Goal: Task Accomplishment & Management: Complete application form

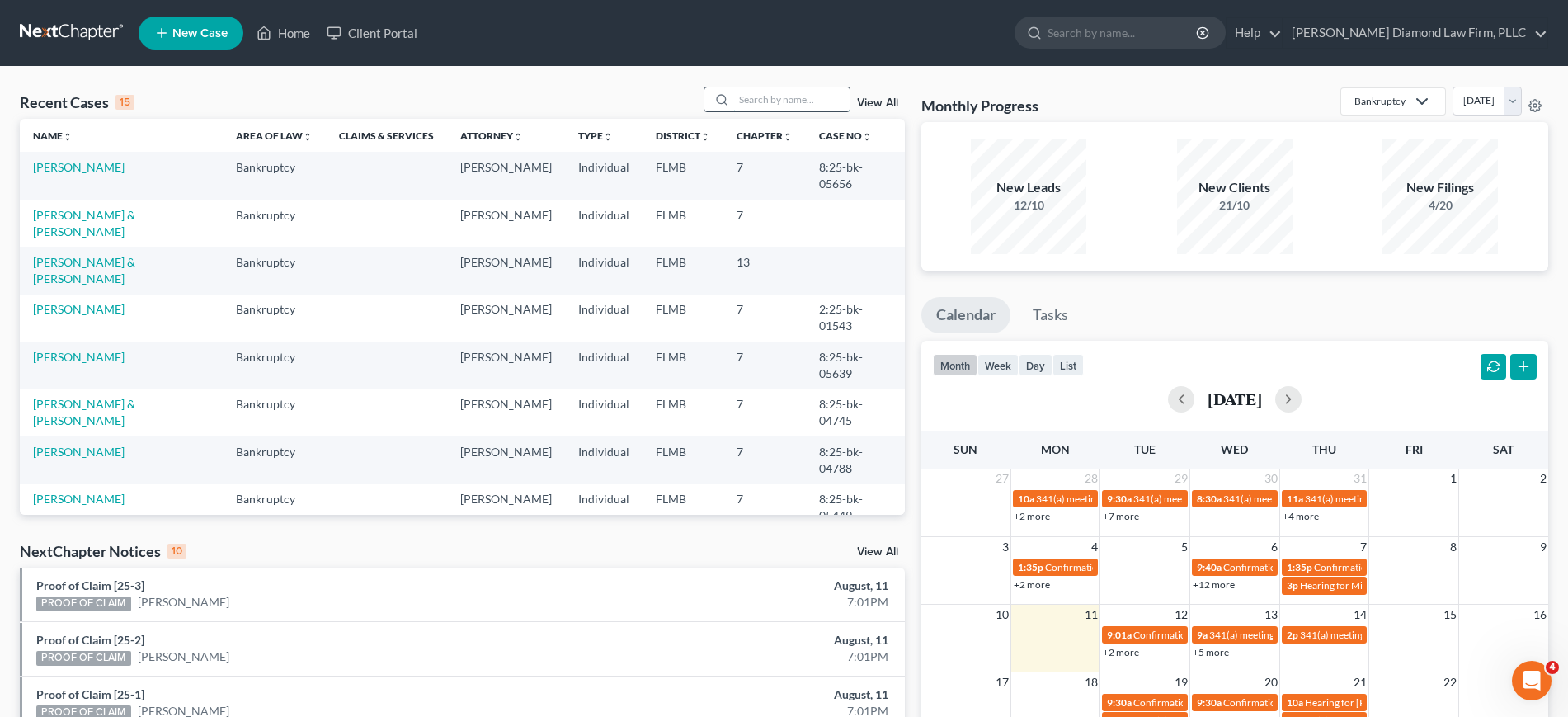
click at [778, 107] on input "search" at bounding box center [792, 99] width 116 height 24
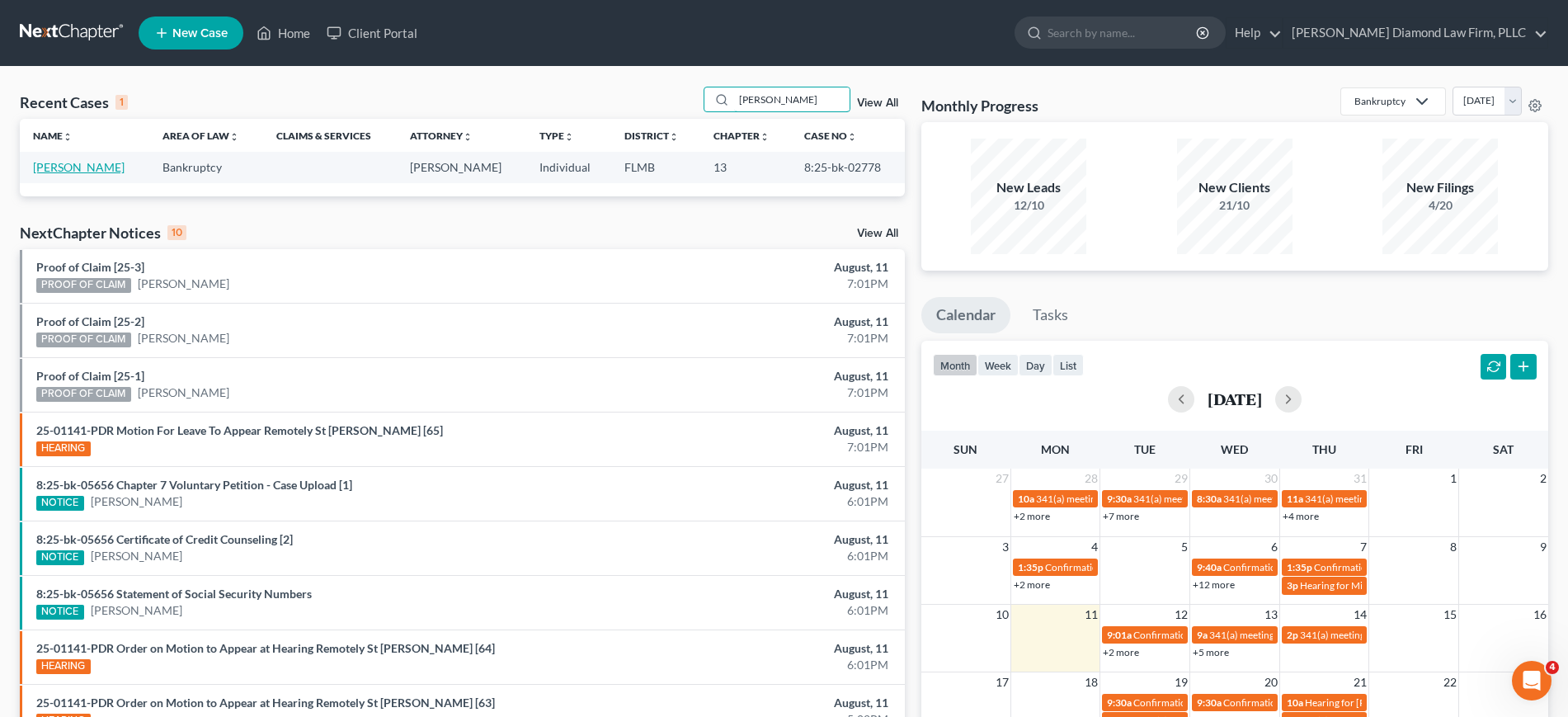
type input "[PERSON_NAME]"
click at [43, 168] on link "[PERSON_NAME]" at bounding box center [79, 167] width 91 height 14
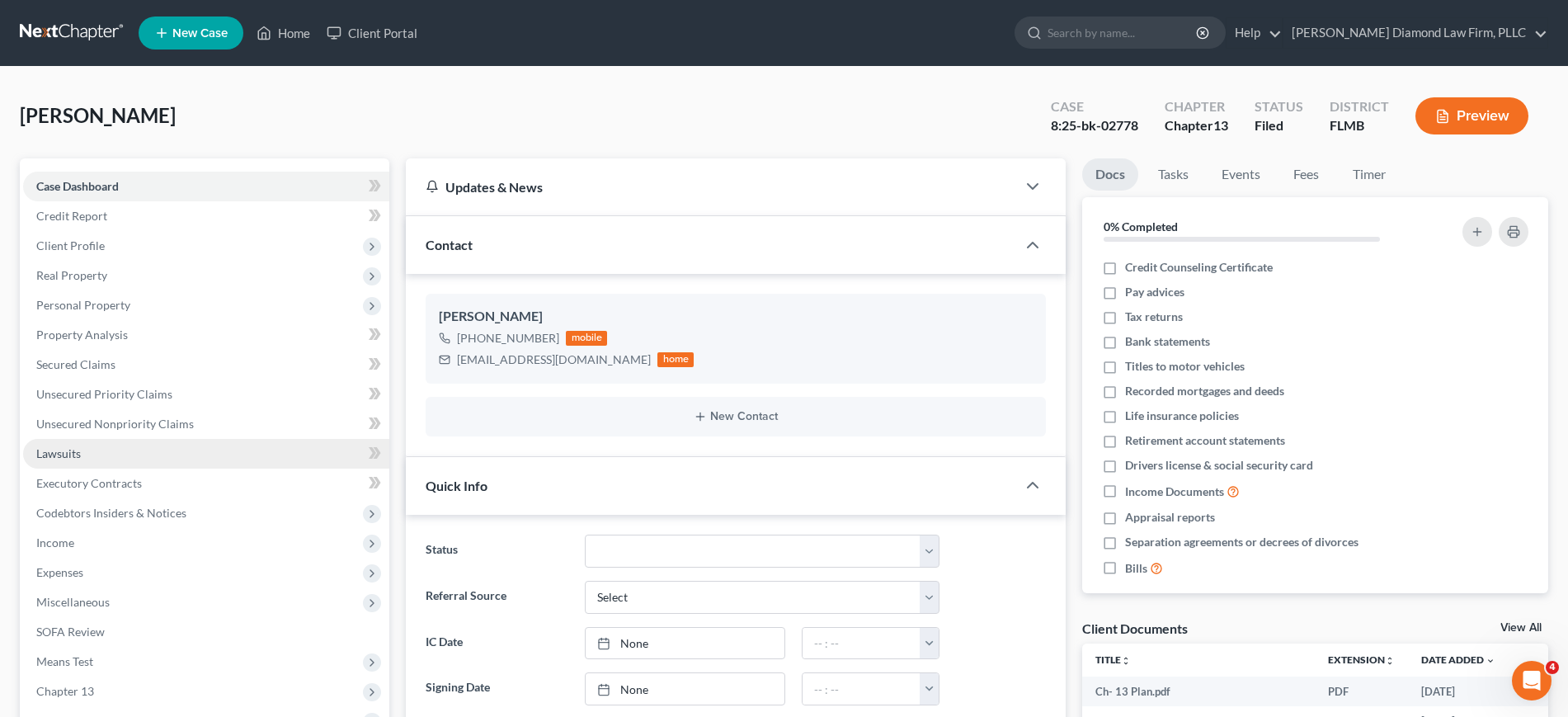
scroll to position [1293, 0]
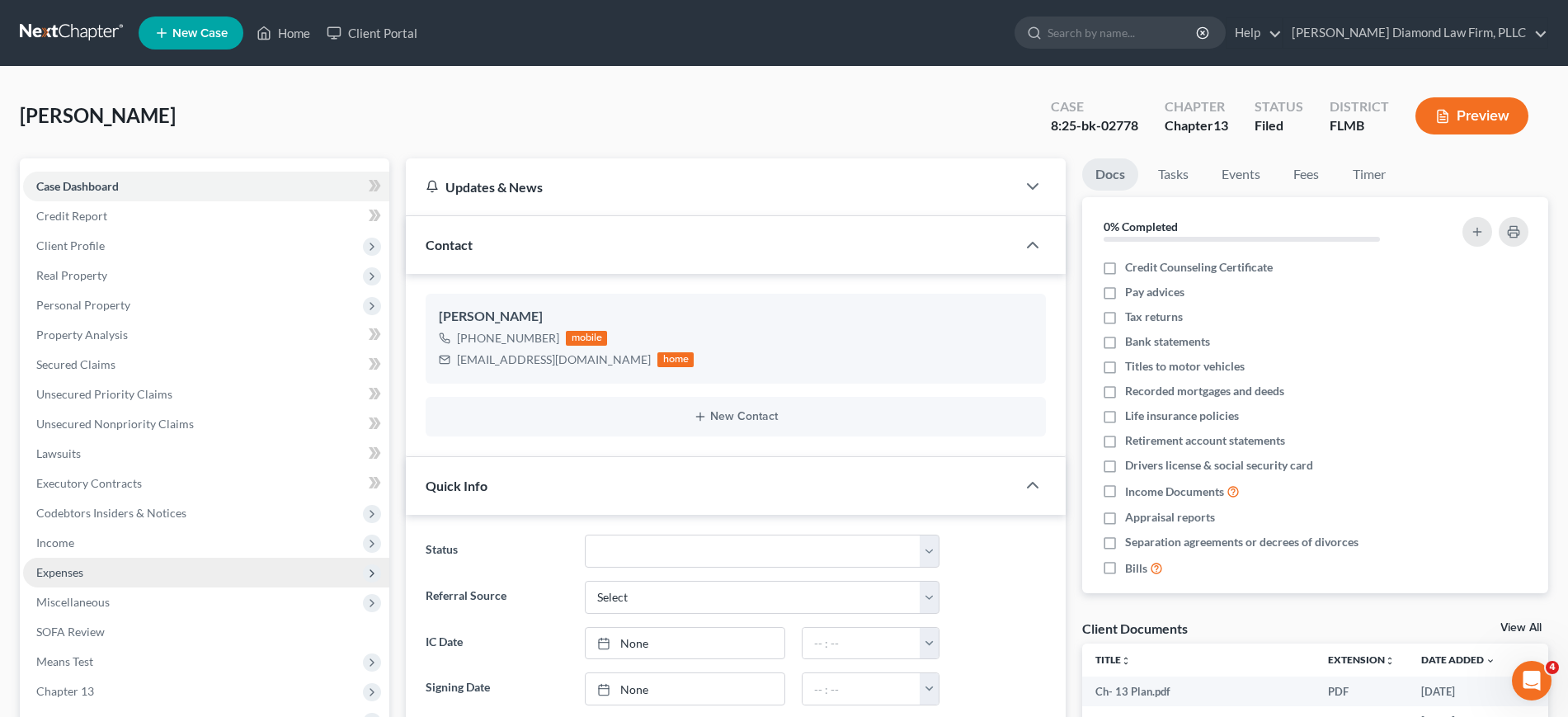
click at [99, 576] on span "Expenses" at bounding box center [206, 572] width 366 height 30
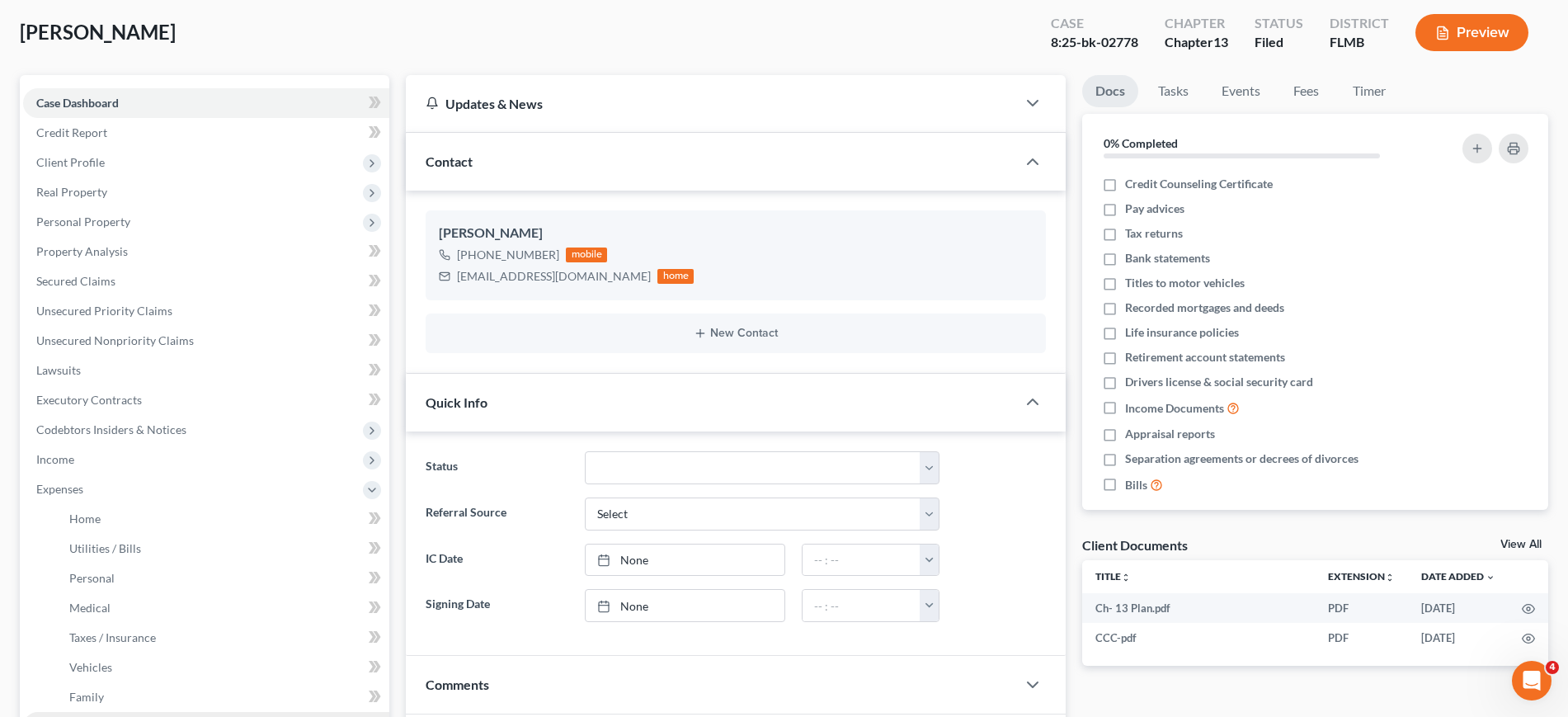
scroll to position [206, 0]
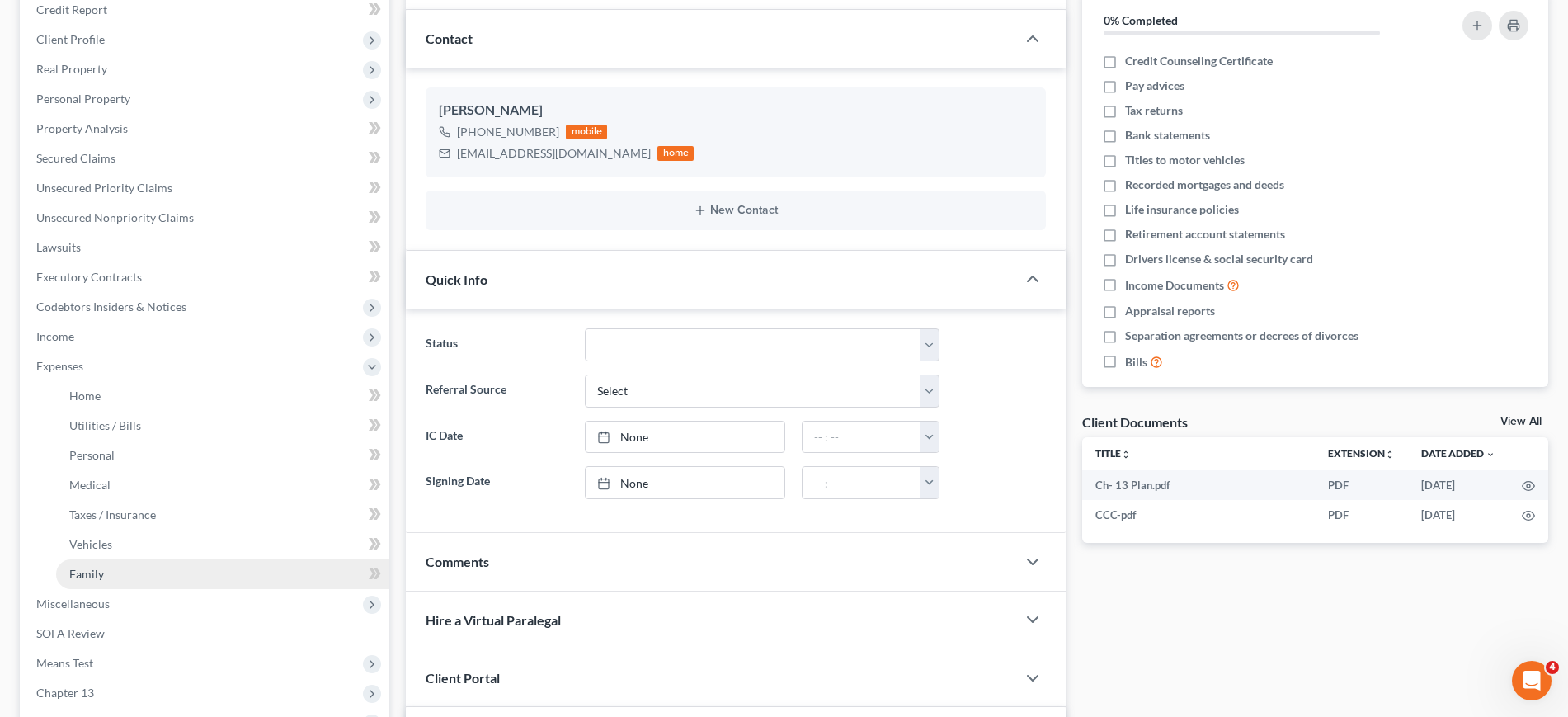
click at [194, 575] on link "Family" at bounding box center [222, 574] width 333 height 30
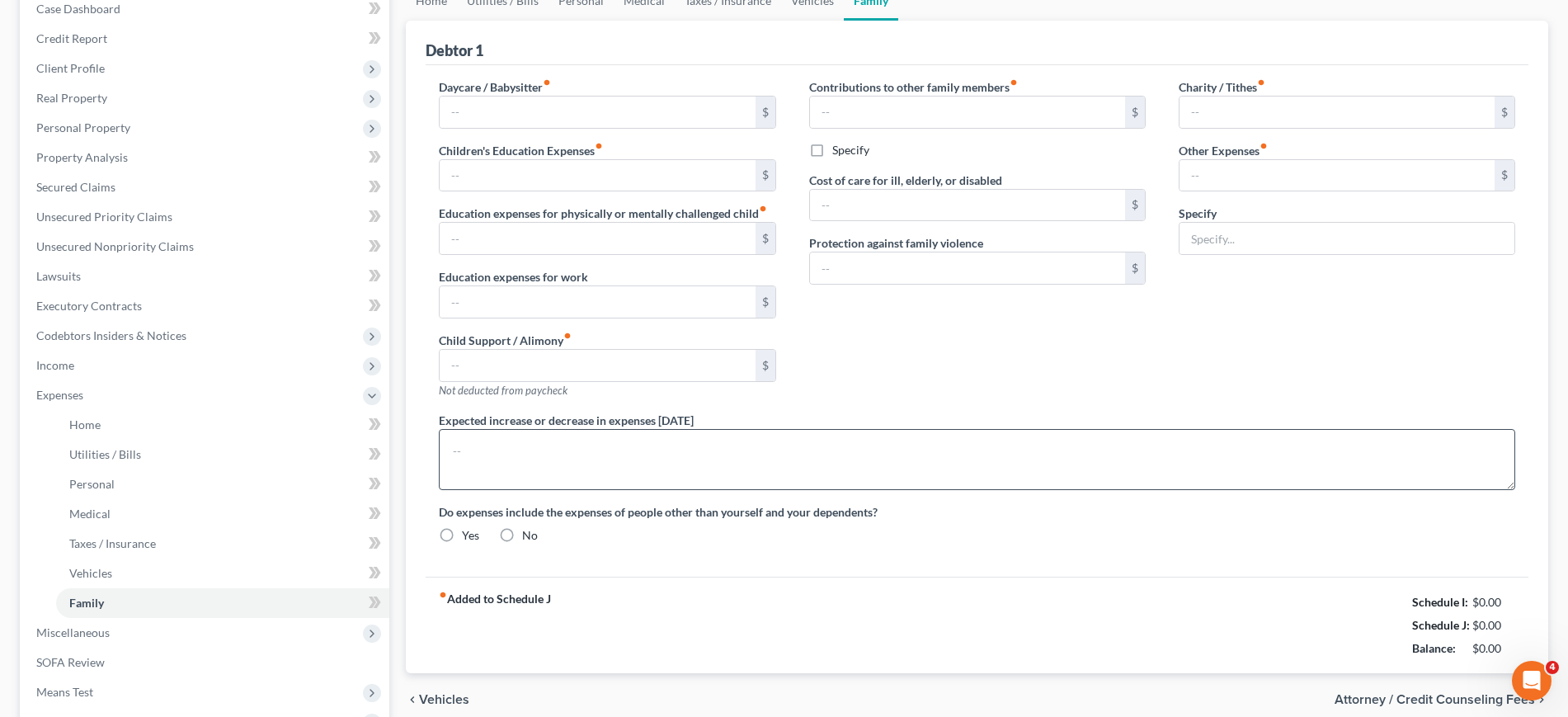
type input "0.00"
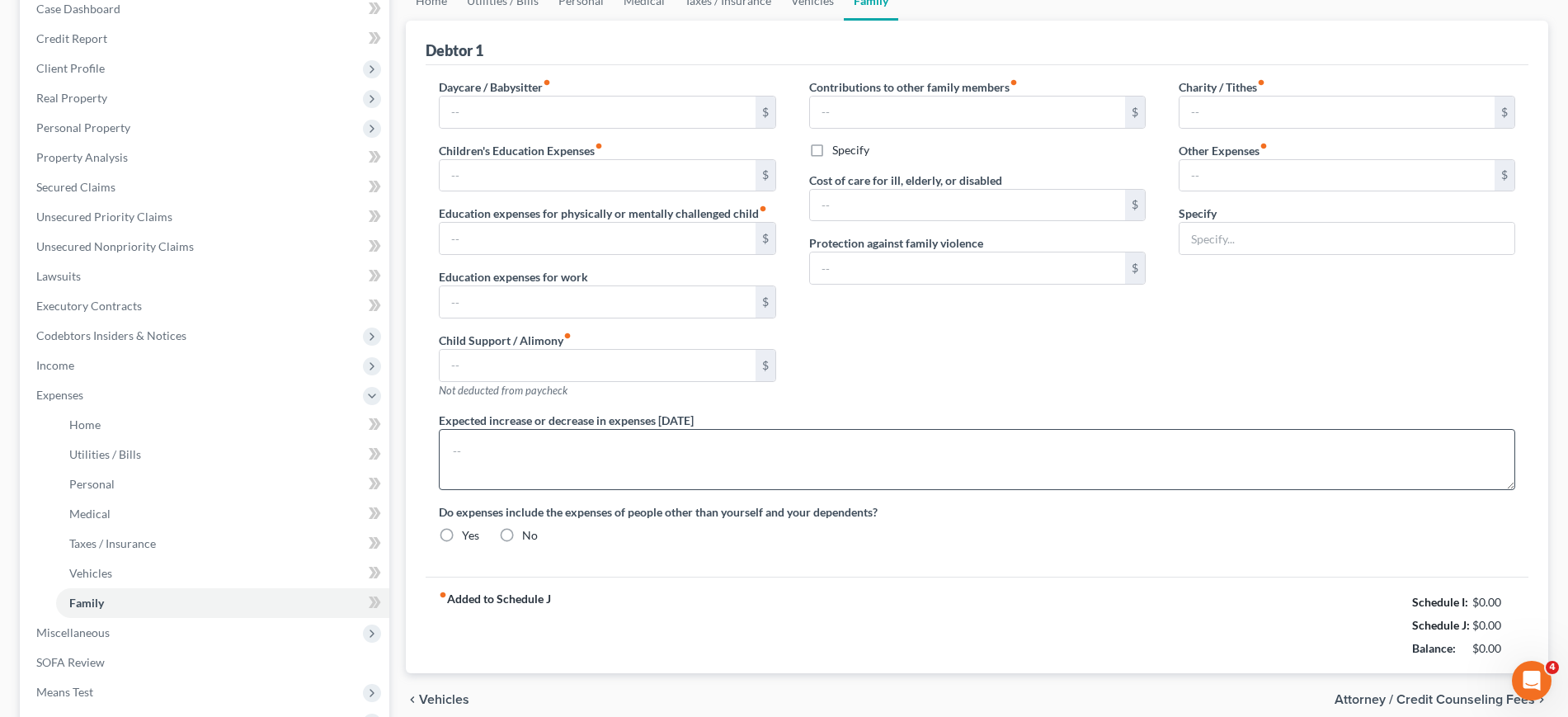
type input "0.00"
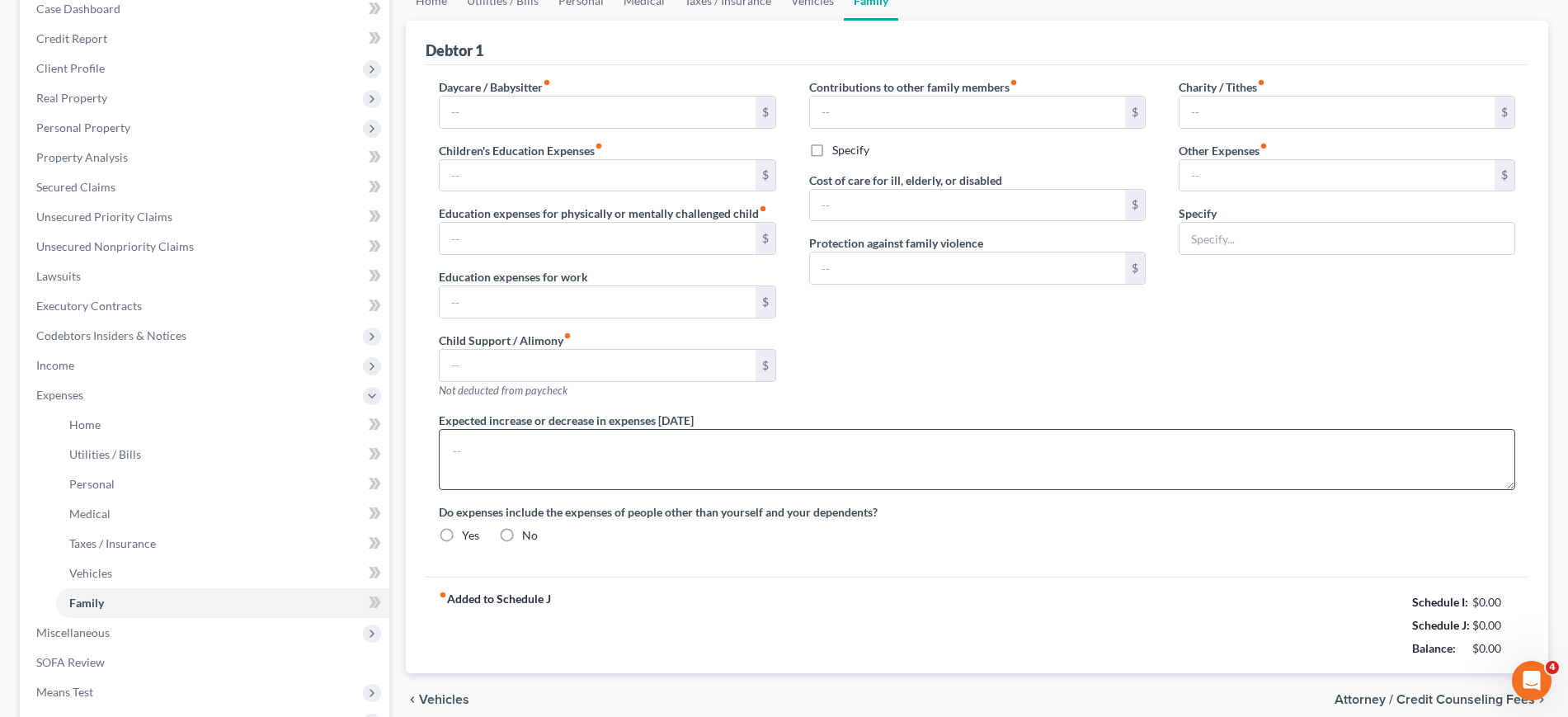
radio input "true"
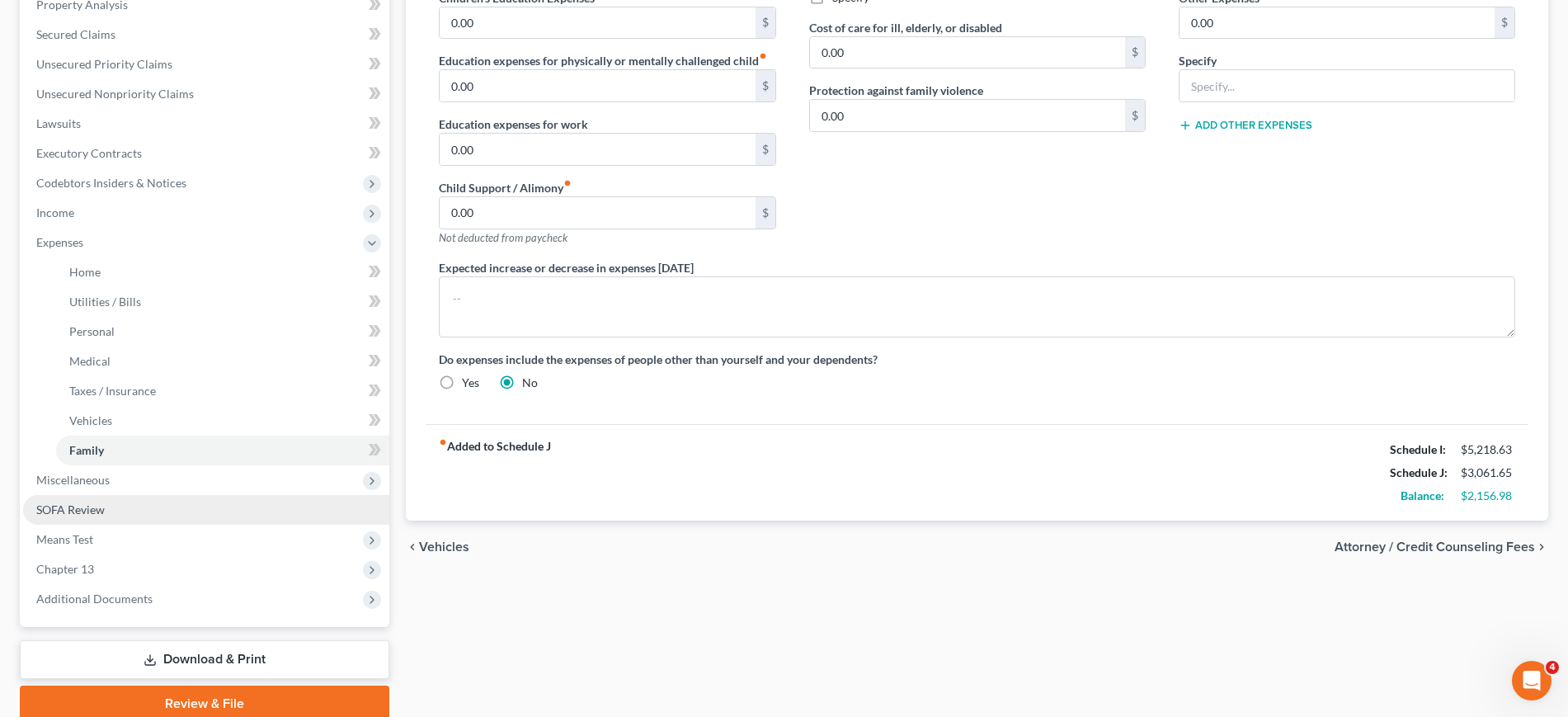
scroll to position [295, 0]
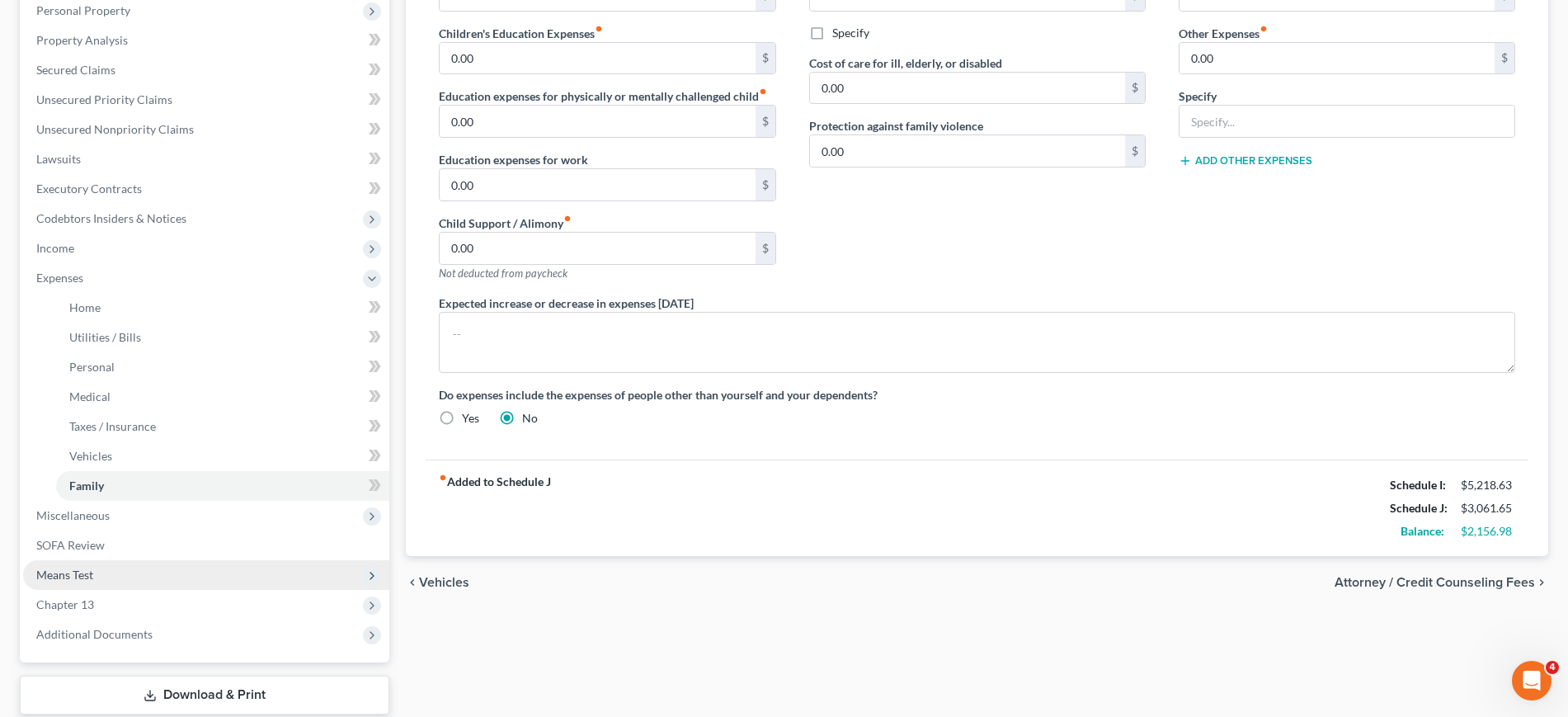
click at [87, 580] on span "Means Test" at bounding box center [64, 575] width 57 height 14
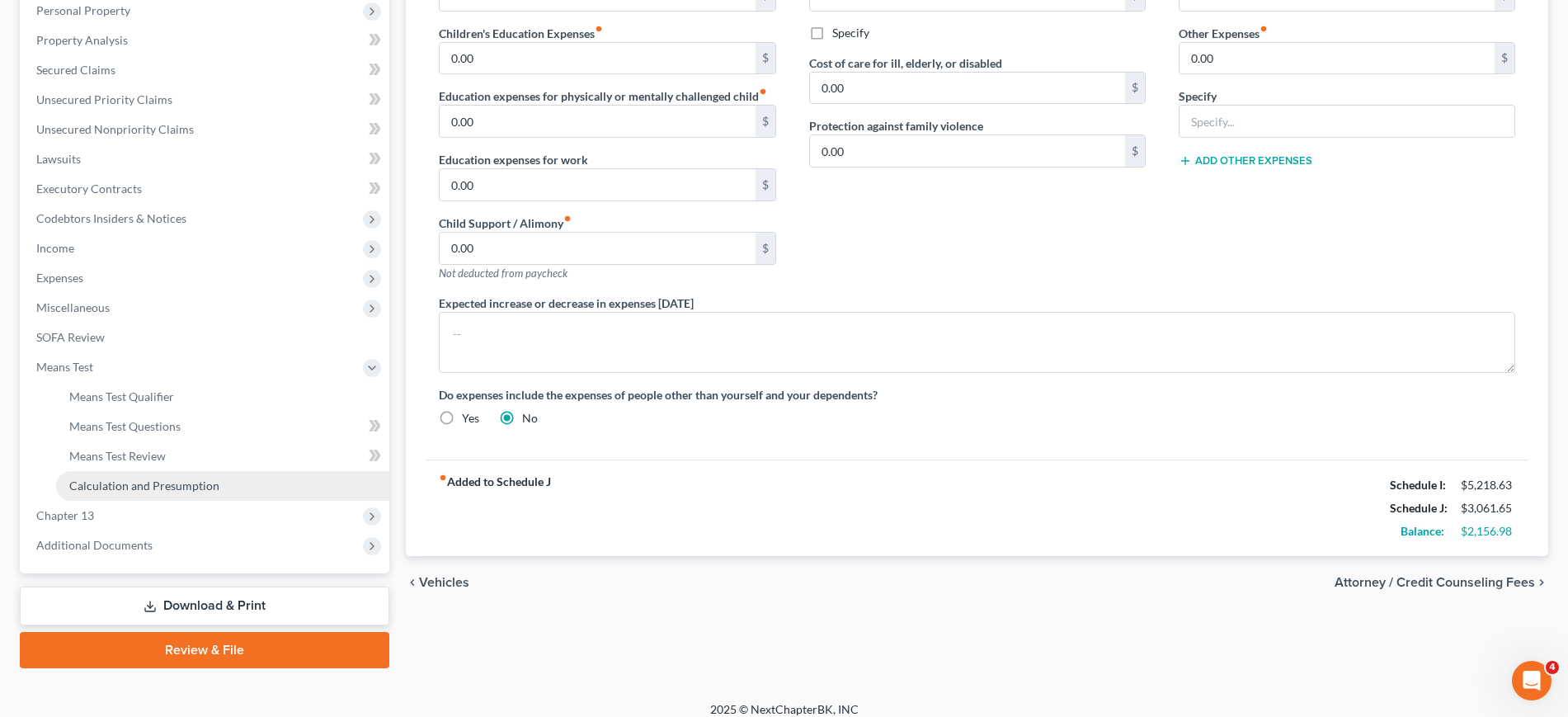
click at [113, 495] on link "Calculation and Presumption" at bounding box center [222, 486] width 333 height 30
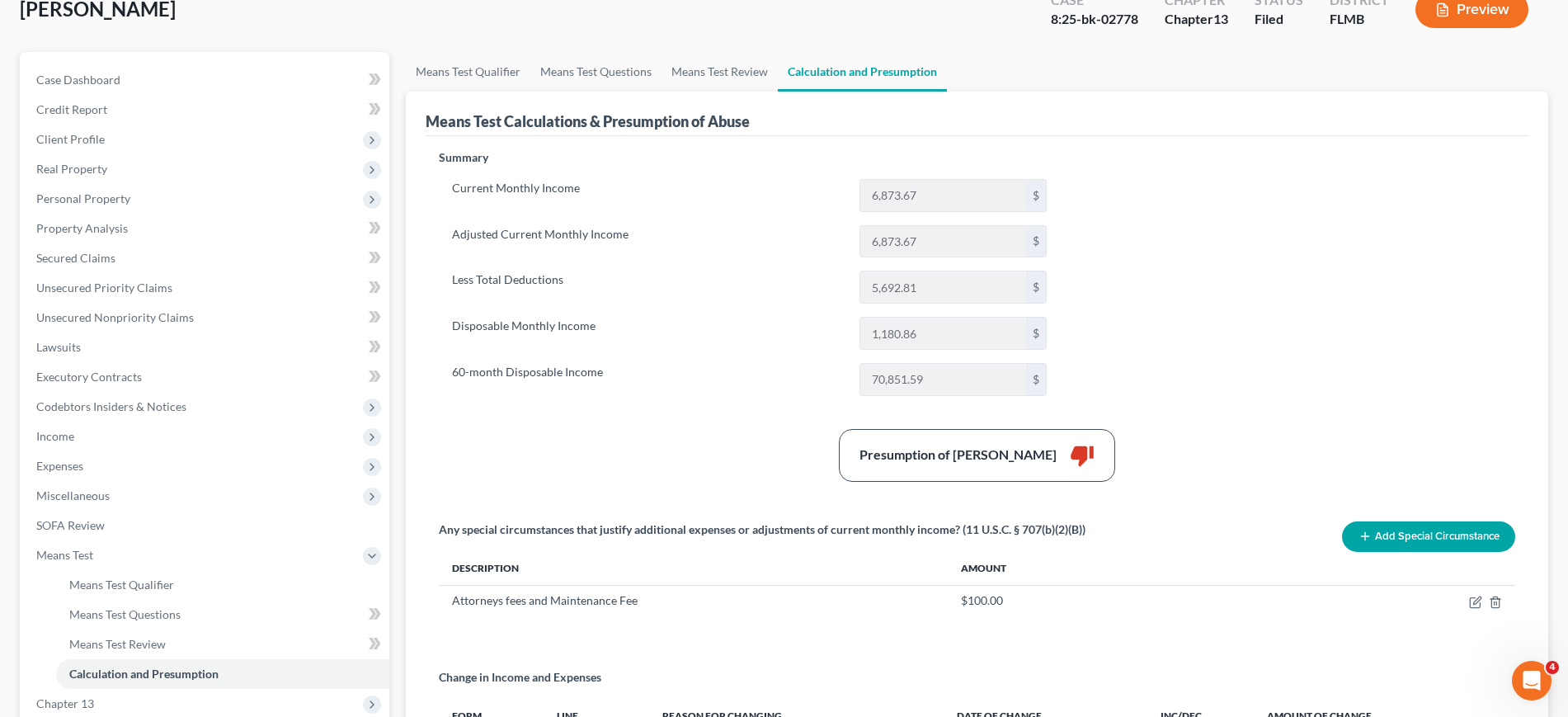
scroll to position [141, 0]
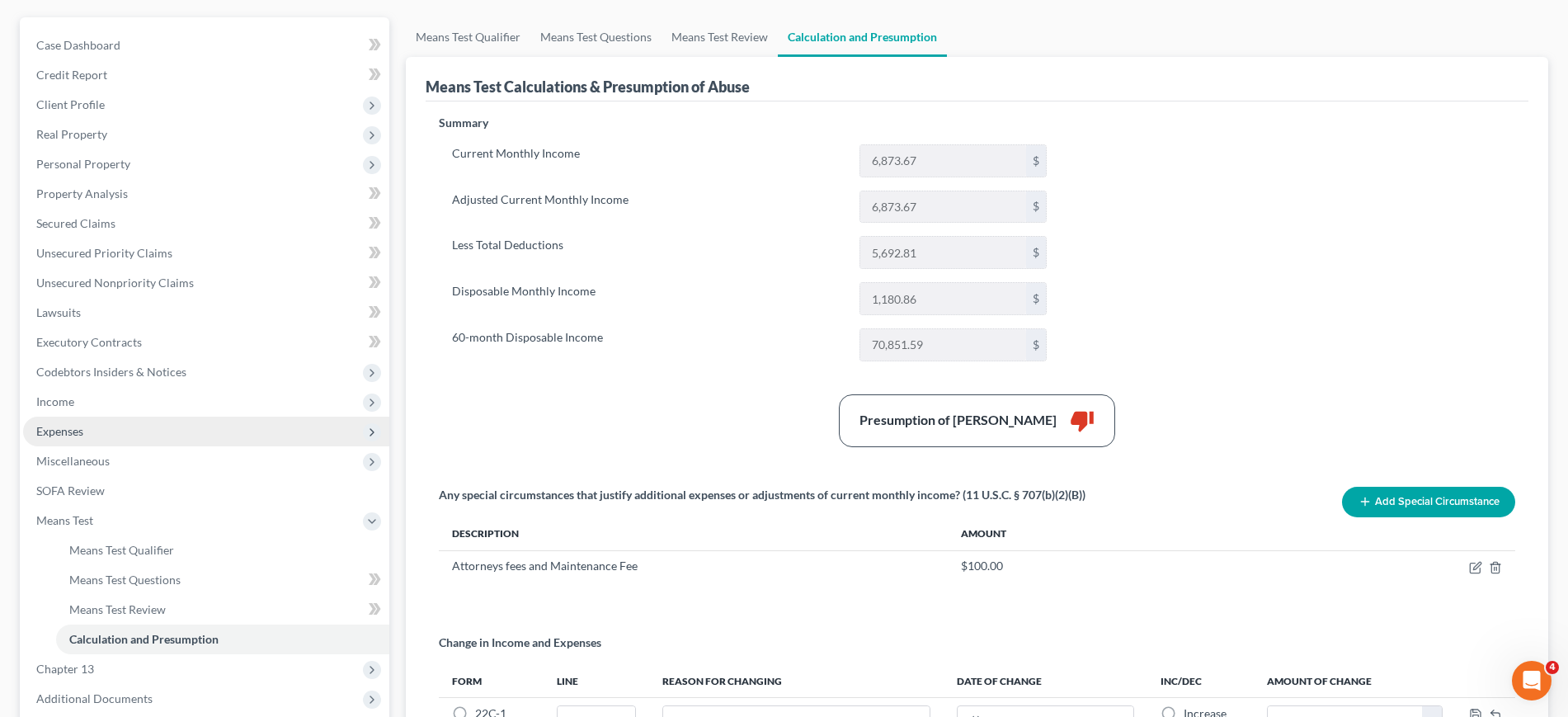
click at [97, 429] on span "Expenses" at bounding box center [206, 431] width 366 height 30
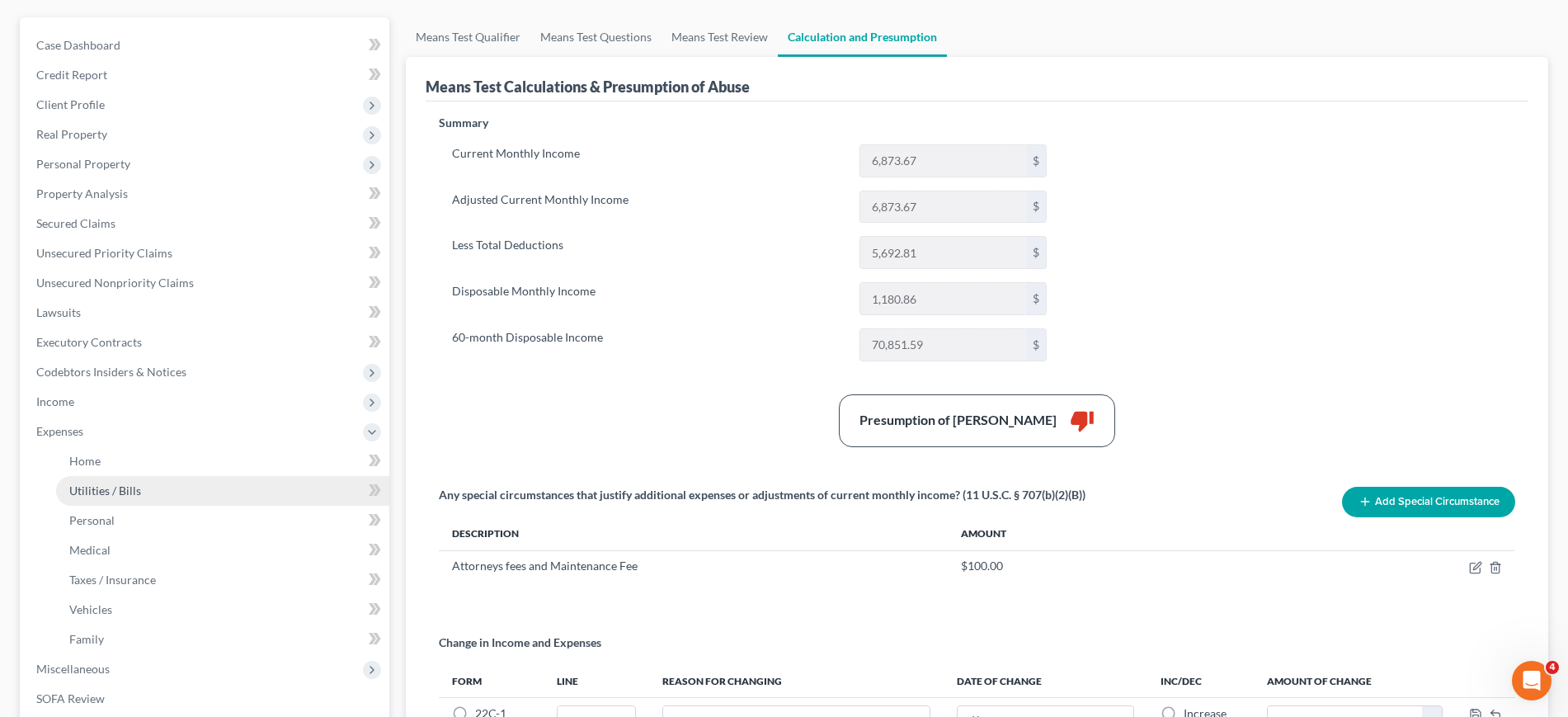
click at [204, 482] on link "Utilities / Bills" at bounding box center [222, 491] width 333 height 30
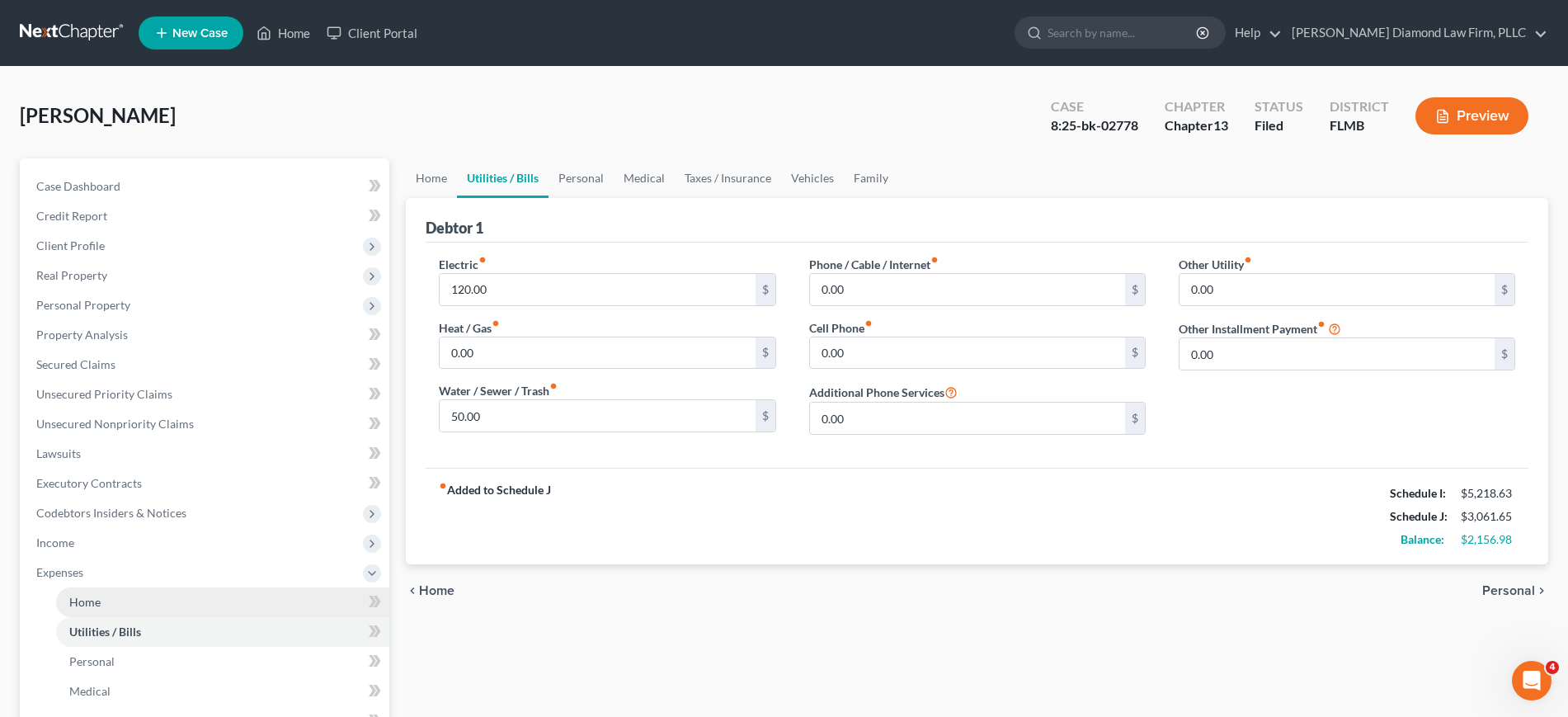
click at [163, 594] on link "Home" at bounding box center [222, 602] width 333 height 30
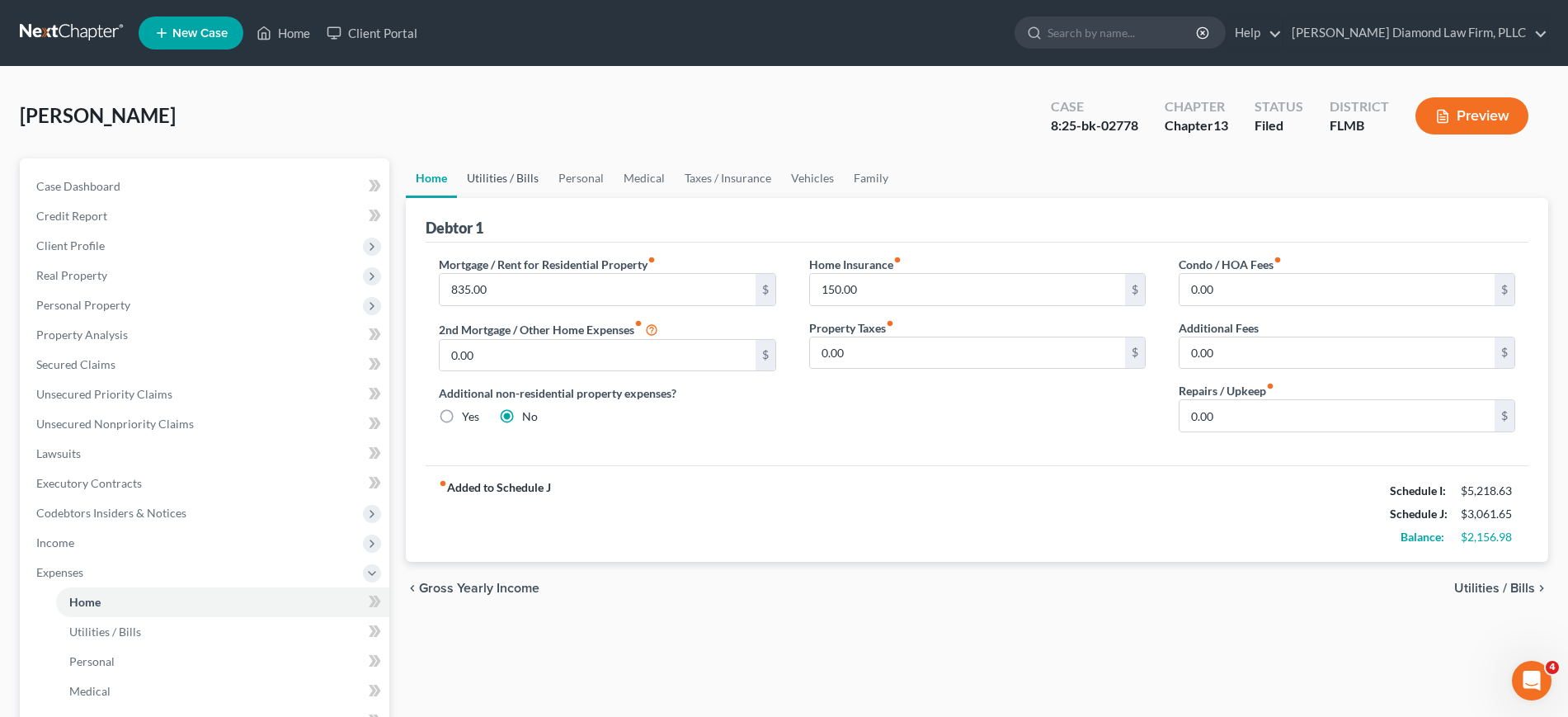
click at [502, 185] on link "Utilities / Bills" at bounding box center [502, 178] width 91 height 40
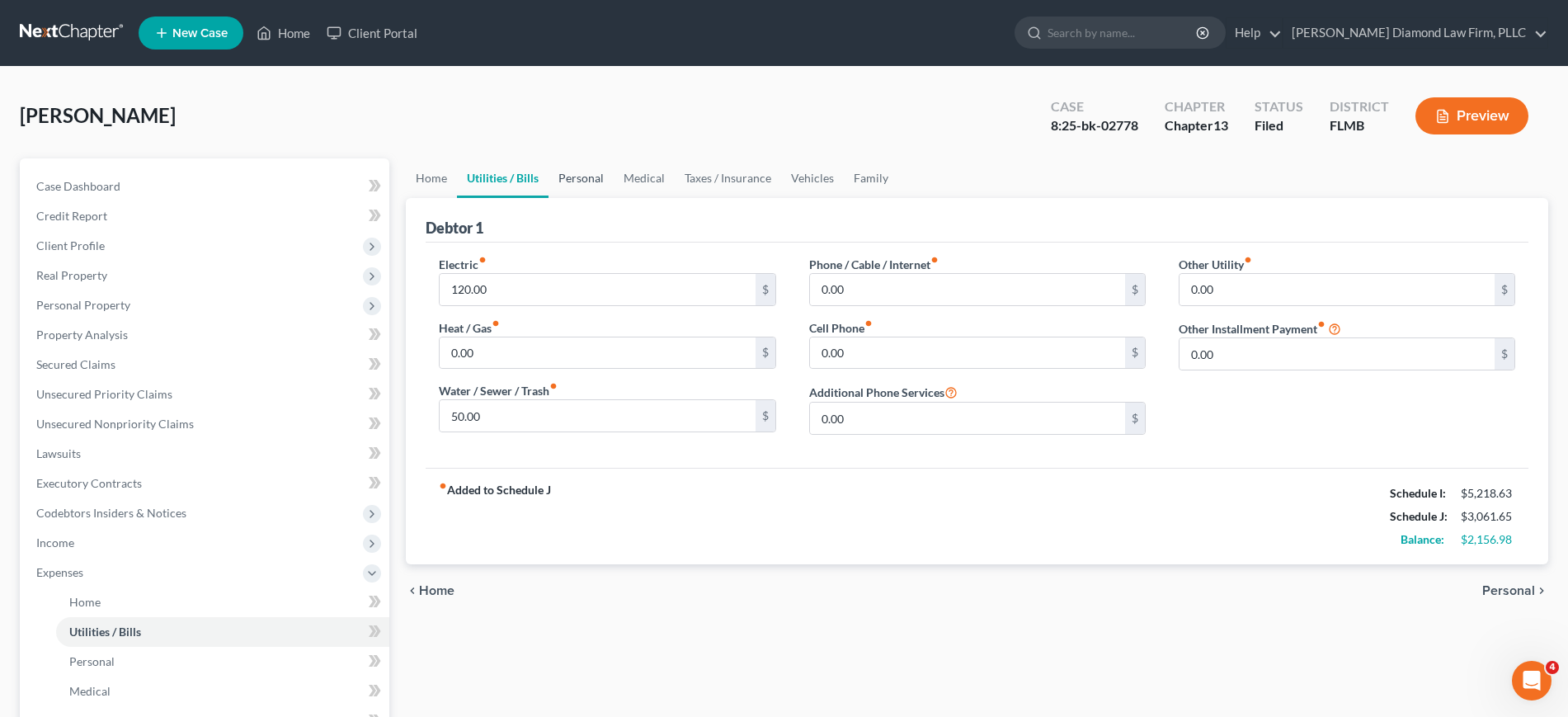
click at [601, 184] on link "Personal" at bounding box center [581, 178] width 65 height 40
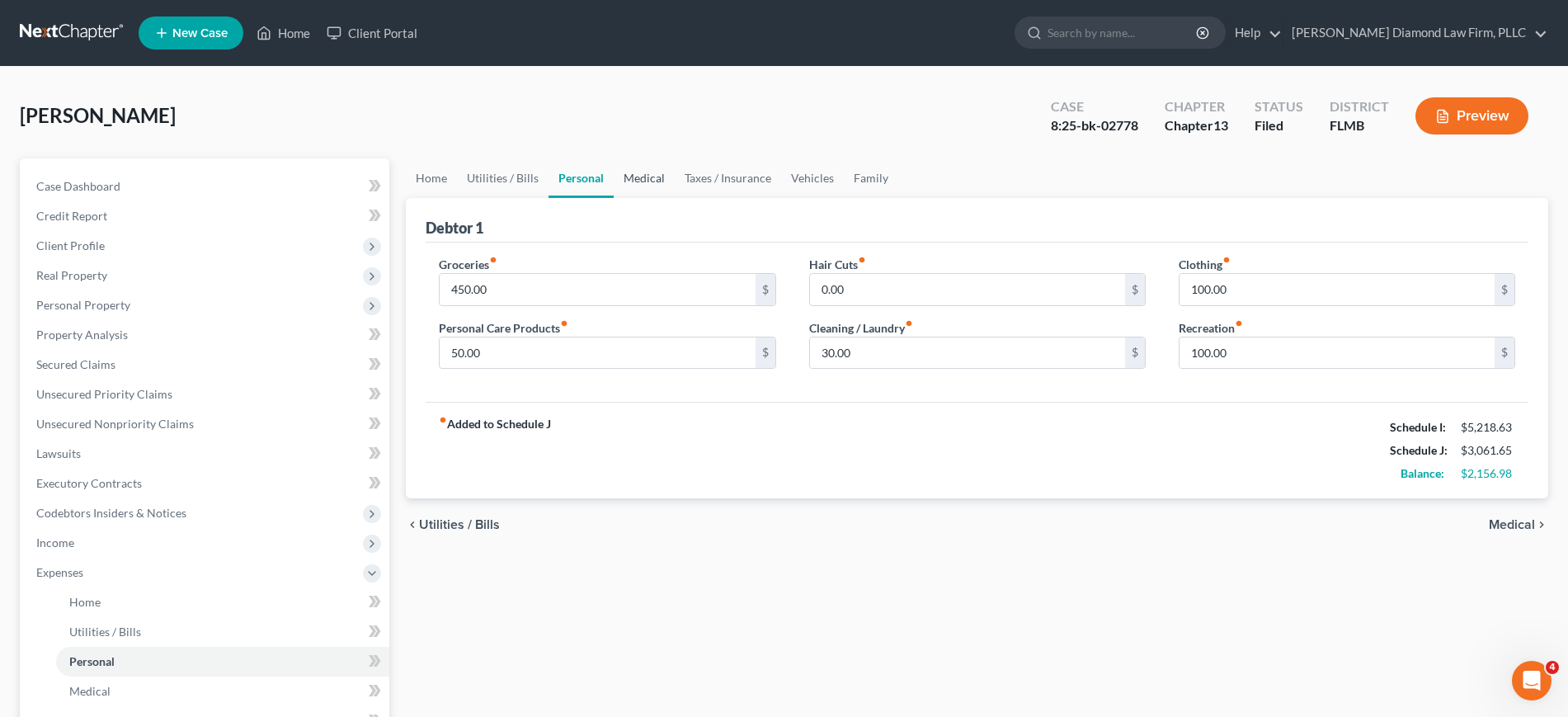
click at [652, 185] on link "Medical" at bounding box center [644, 178] width 61 height 40
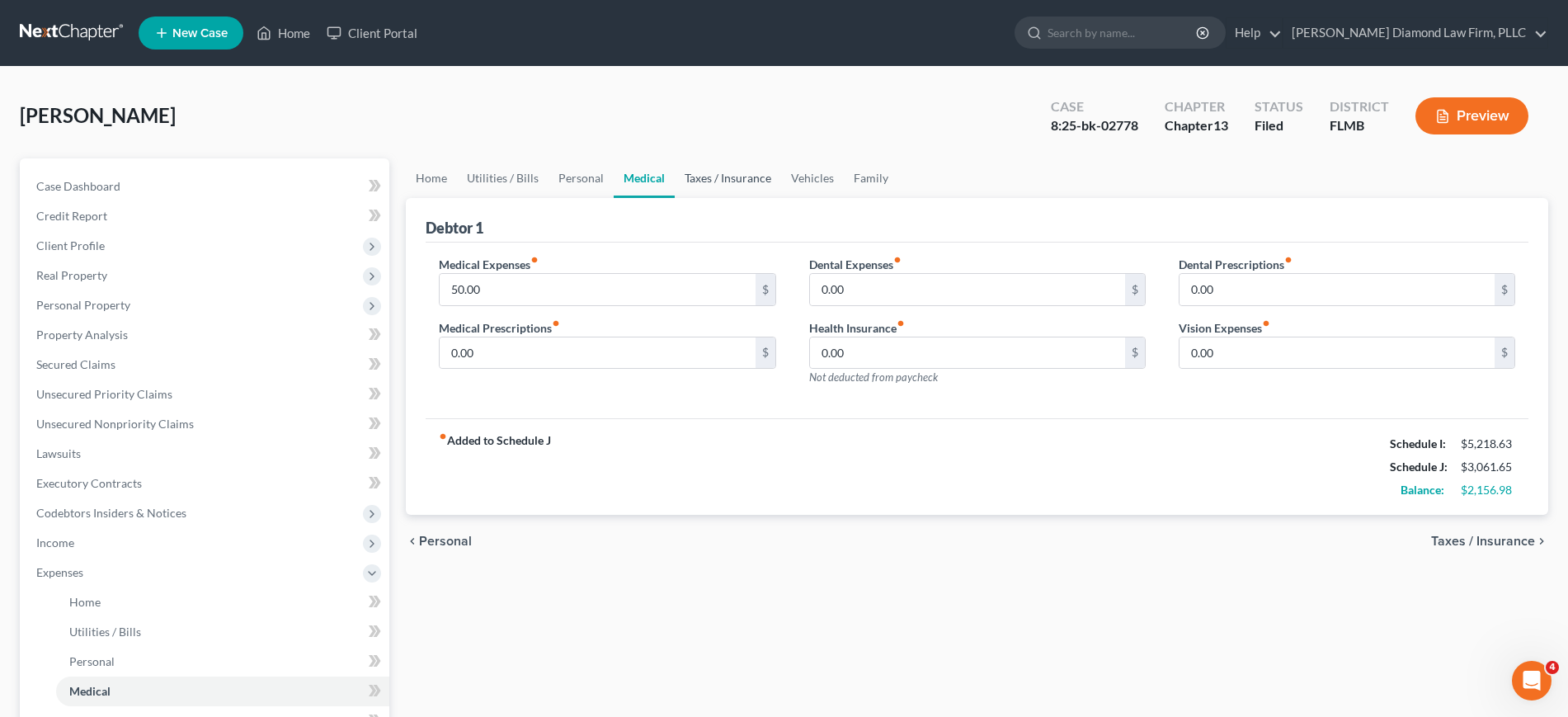
click at [733, 177] on link "Taxes / Insurance" at bounding box center [728, 178] width 107 height 40
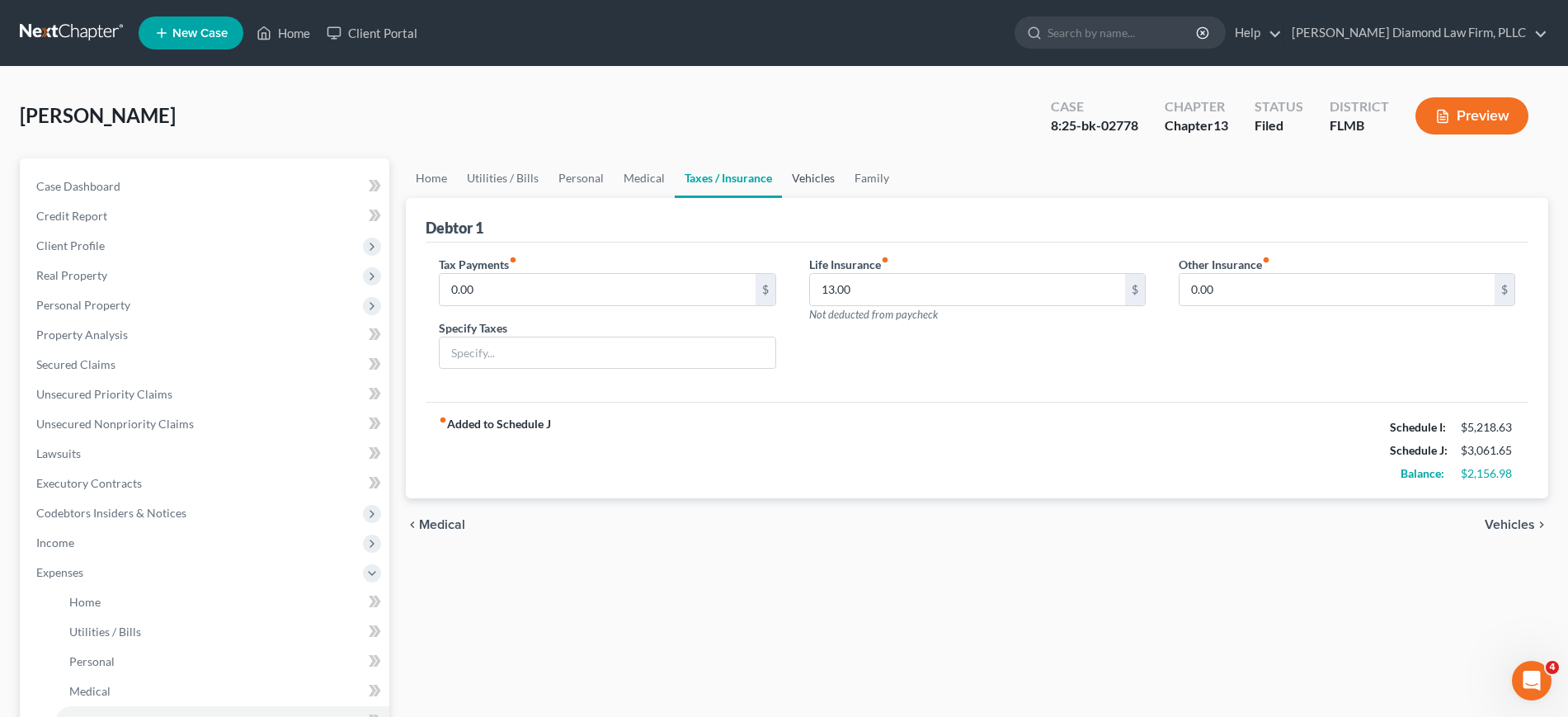
click at [829, 182] on link "Vehicles" at bounding box center [812, 178] width 62 height 40
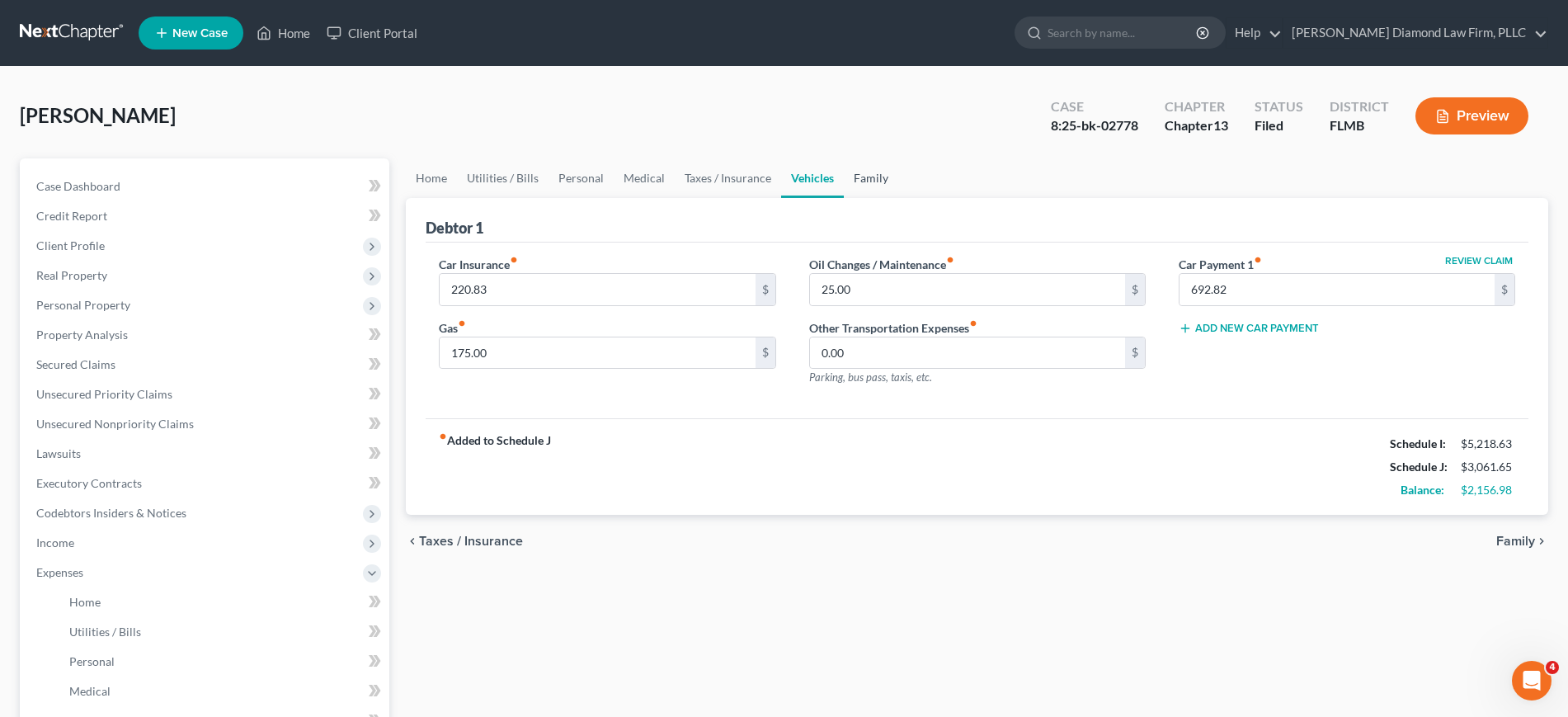
click at [870, 176] on link "Family" at bounding box center [871, 178] width 54 height 40
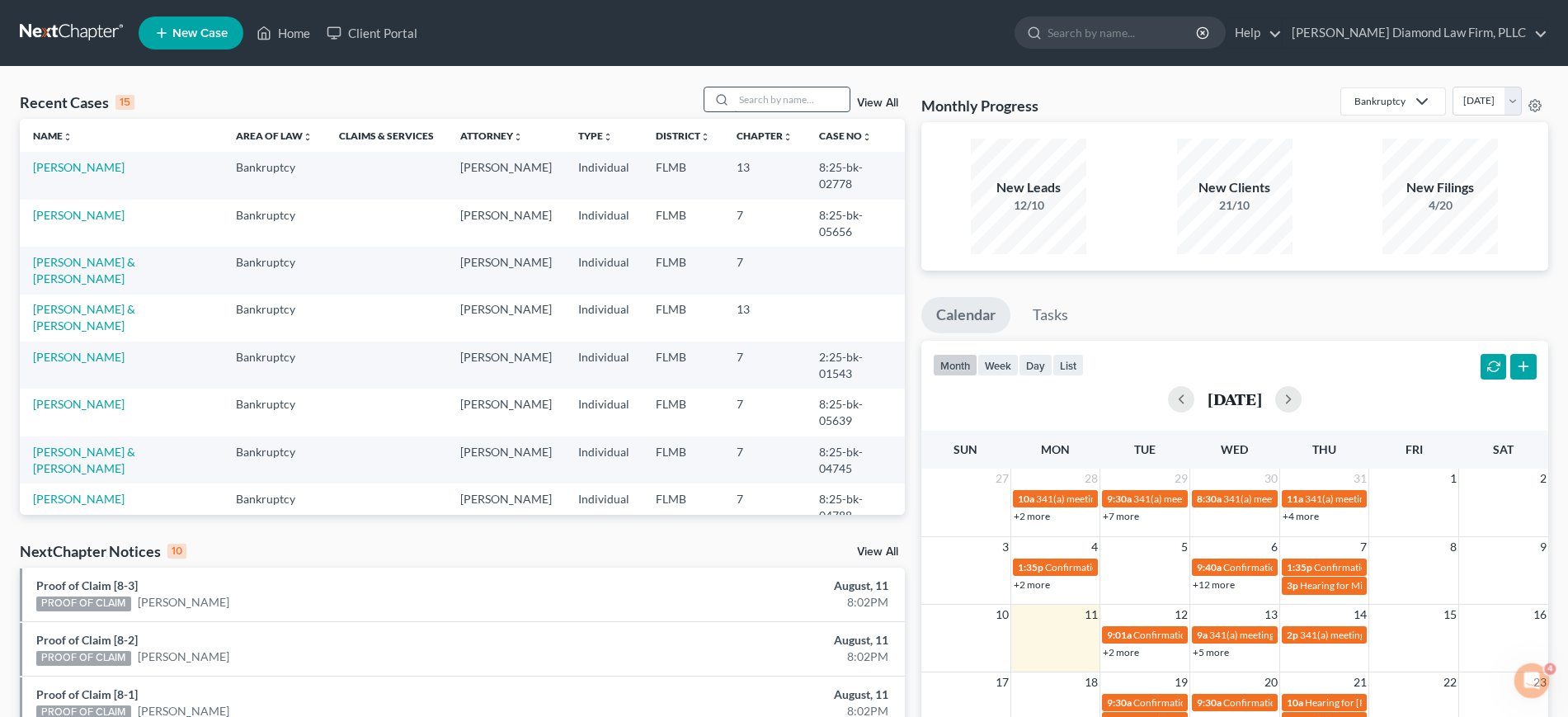
click at [812, 92] on input "search" at bounding box center [792, 99] width 116 height 24
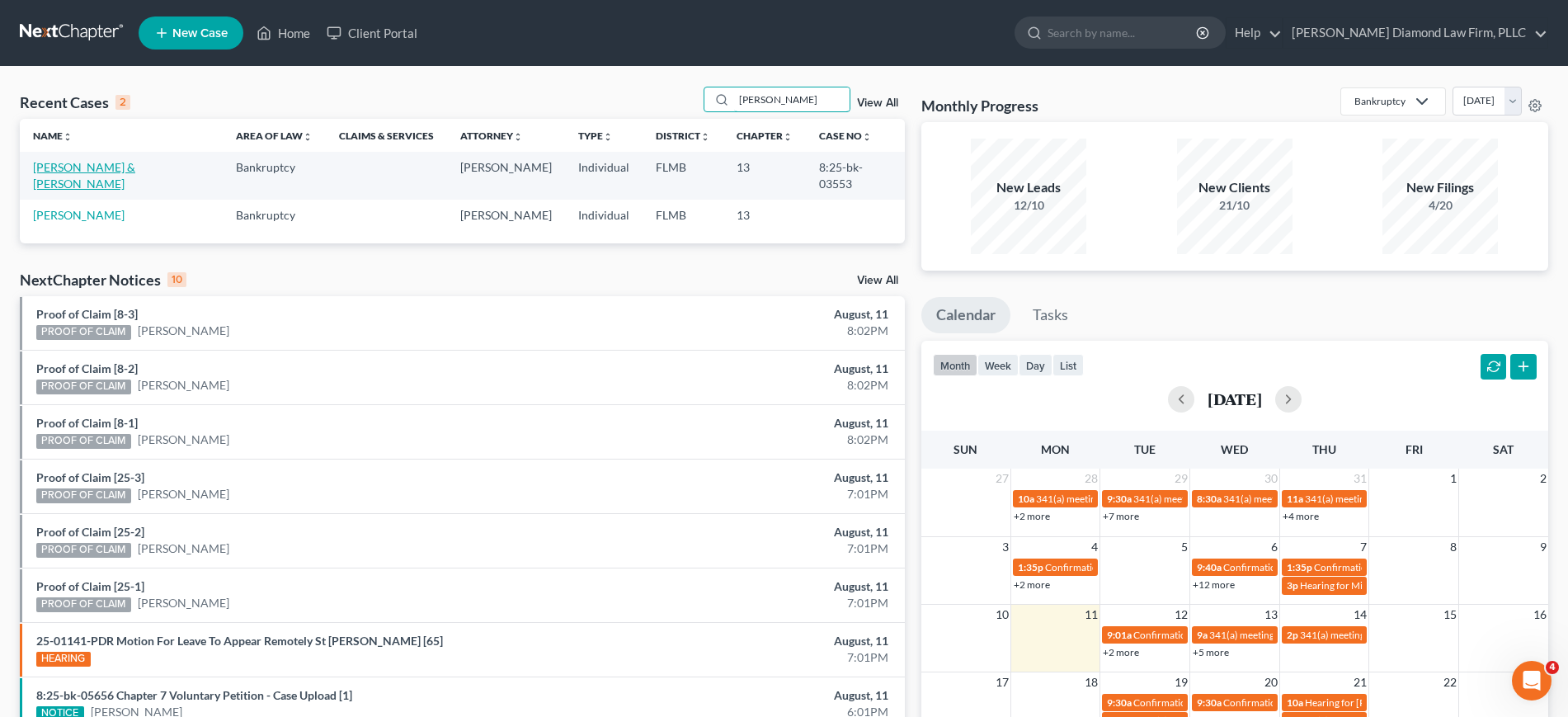
type input "[PERSON_NAME]"
click at [91, 167] on link "Howe, Andrew & Angela" at bounding box center [84, 175] width 102 height 31
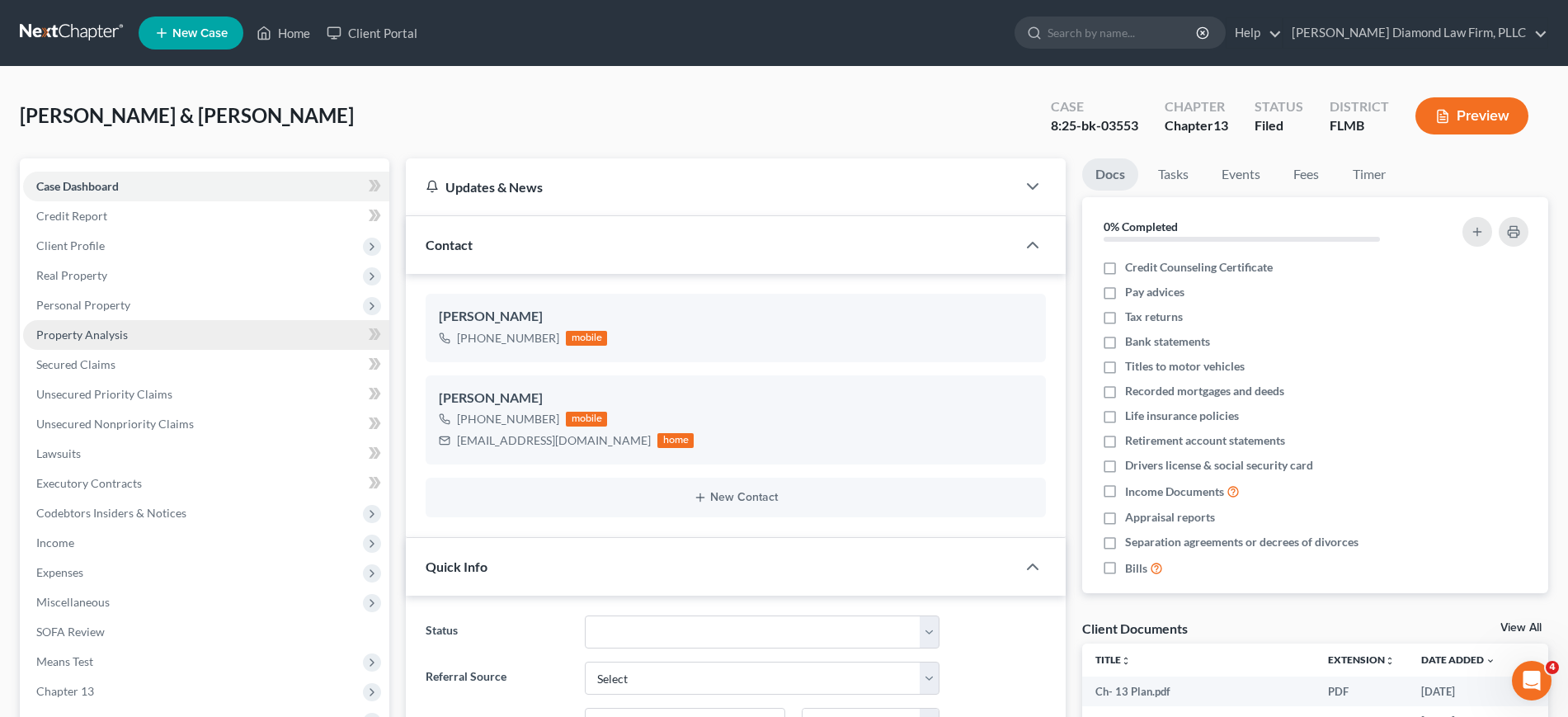
click at [117, 344] on link "Property Analysis" at bounding box center [206, 335] width 366 height 30
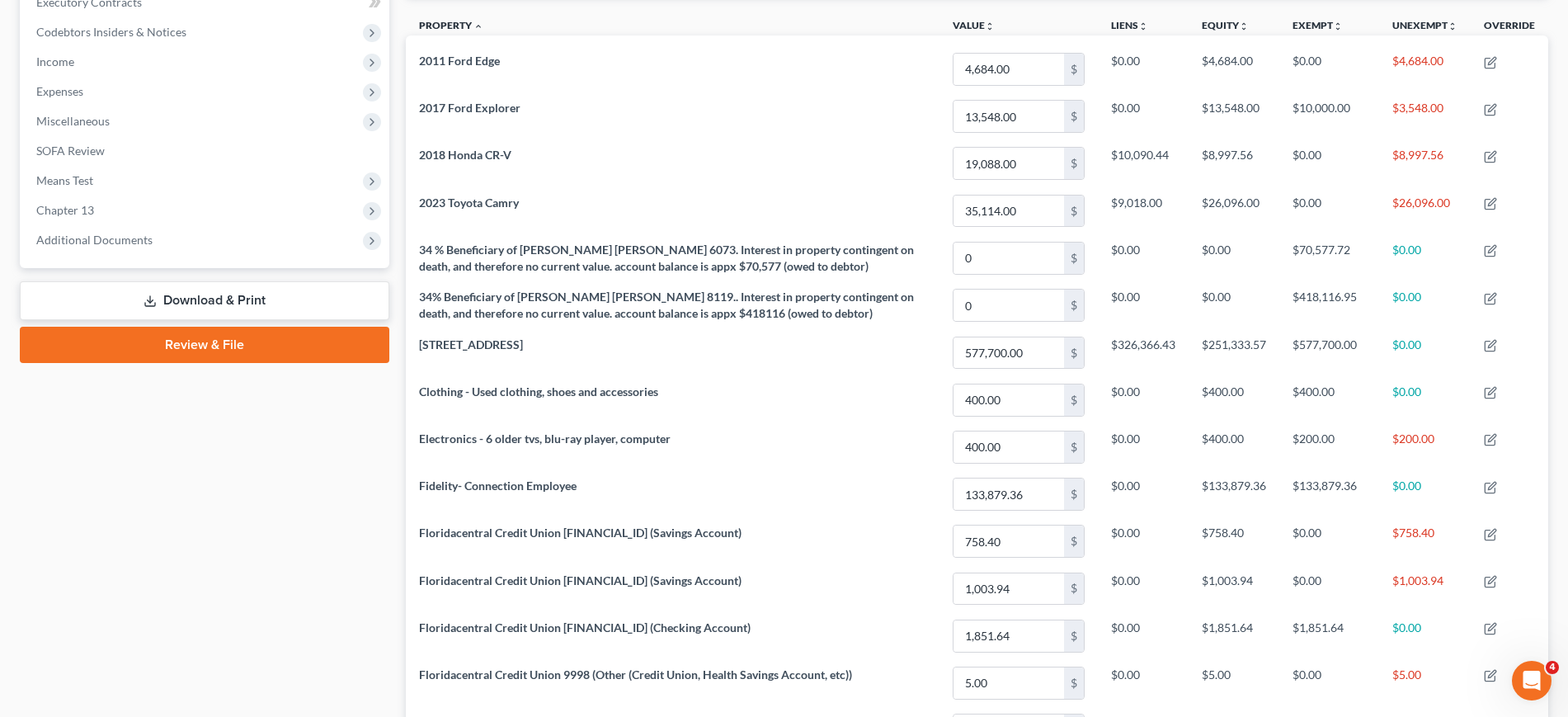
scroll to position [165, 0]
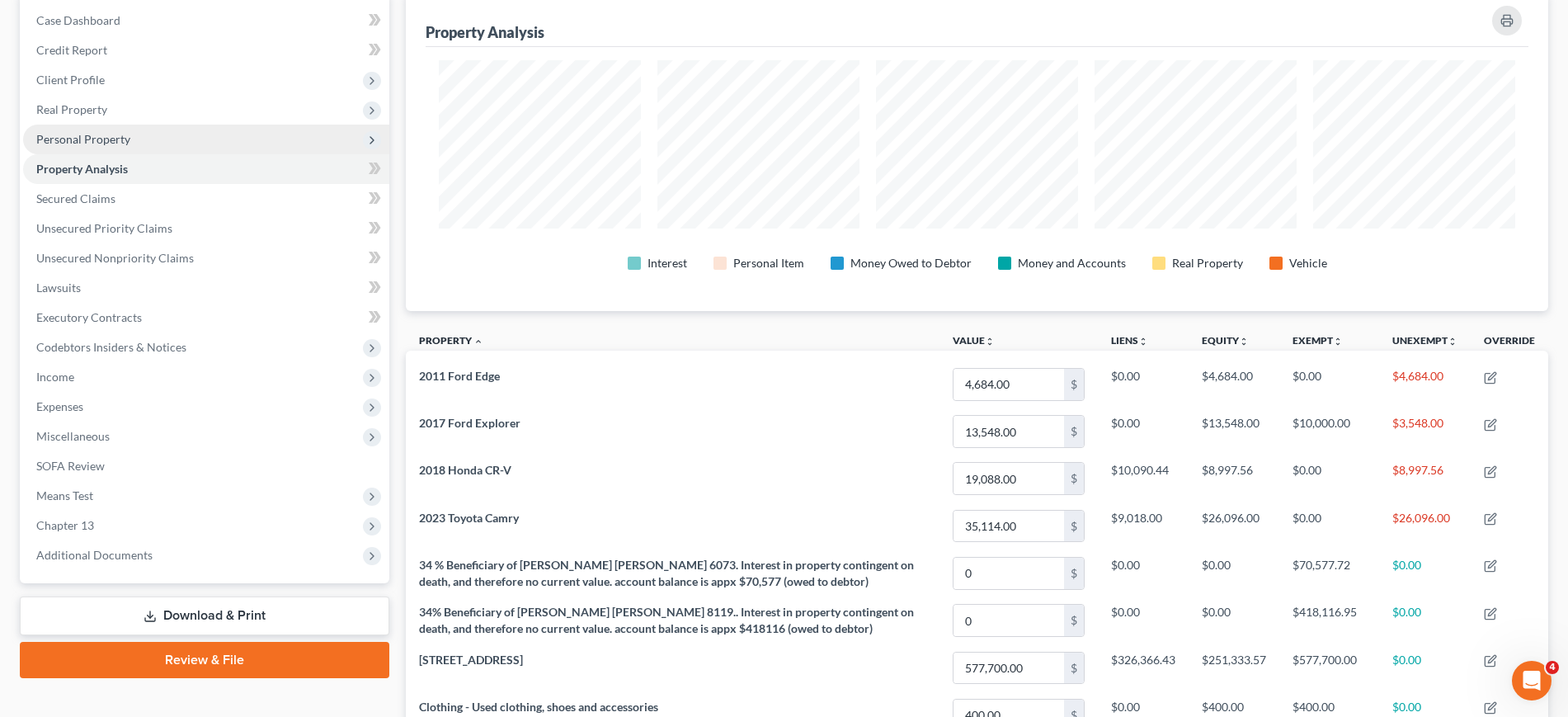
click at [108, 138] on span "Personal Property" at bounding box center [83, 139] width 94 height 14
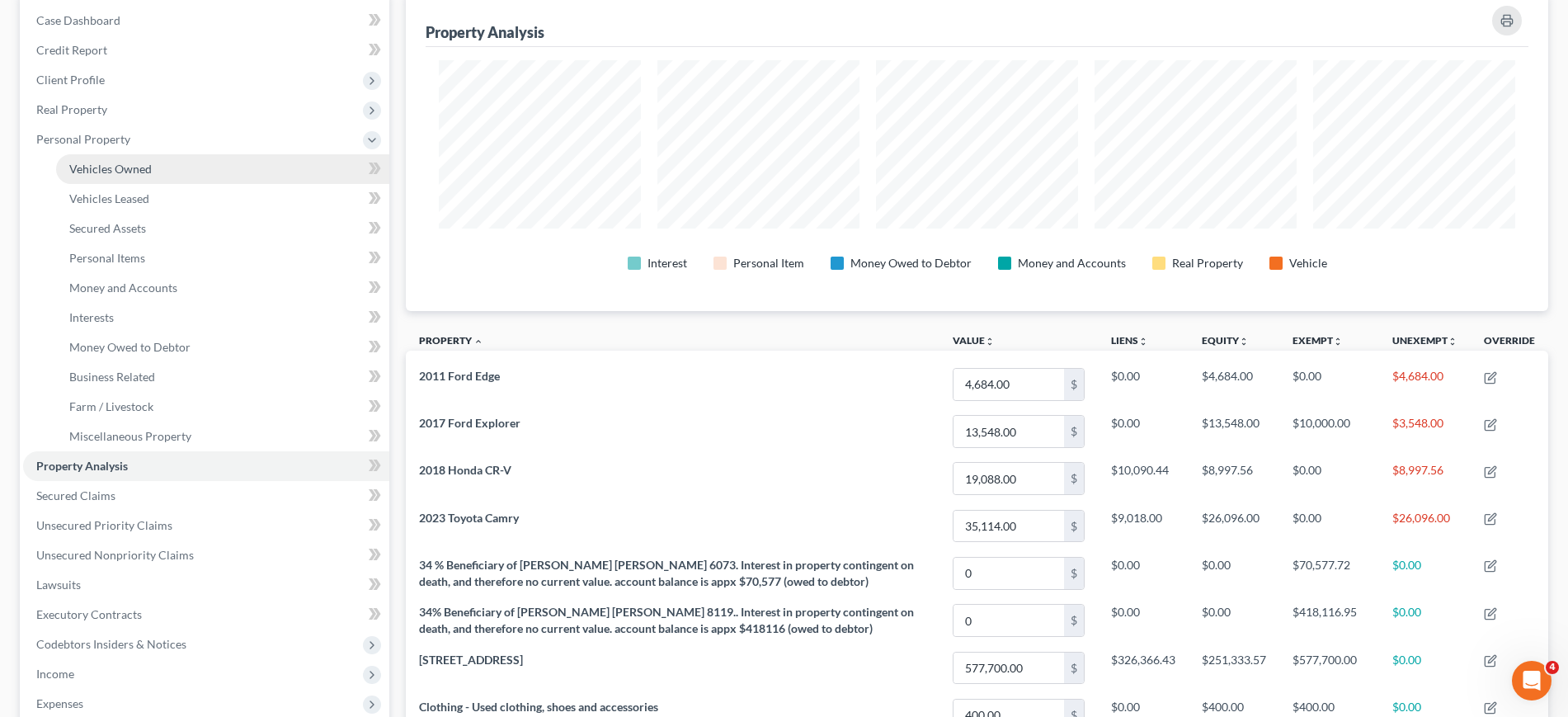
click at [109, 174] on span "Vehicles Owned" at bounding box center [110, 169] width 82 height 14
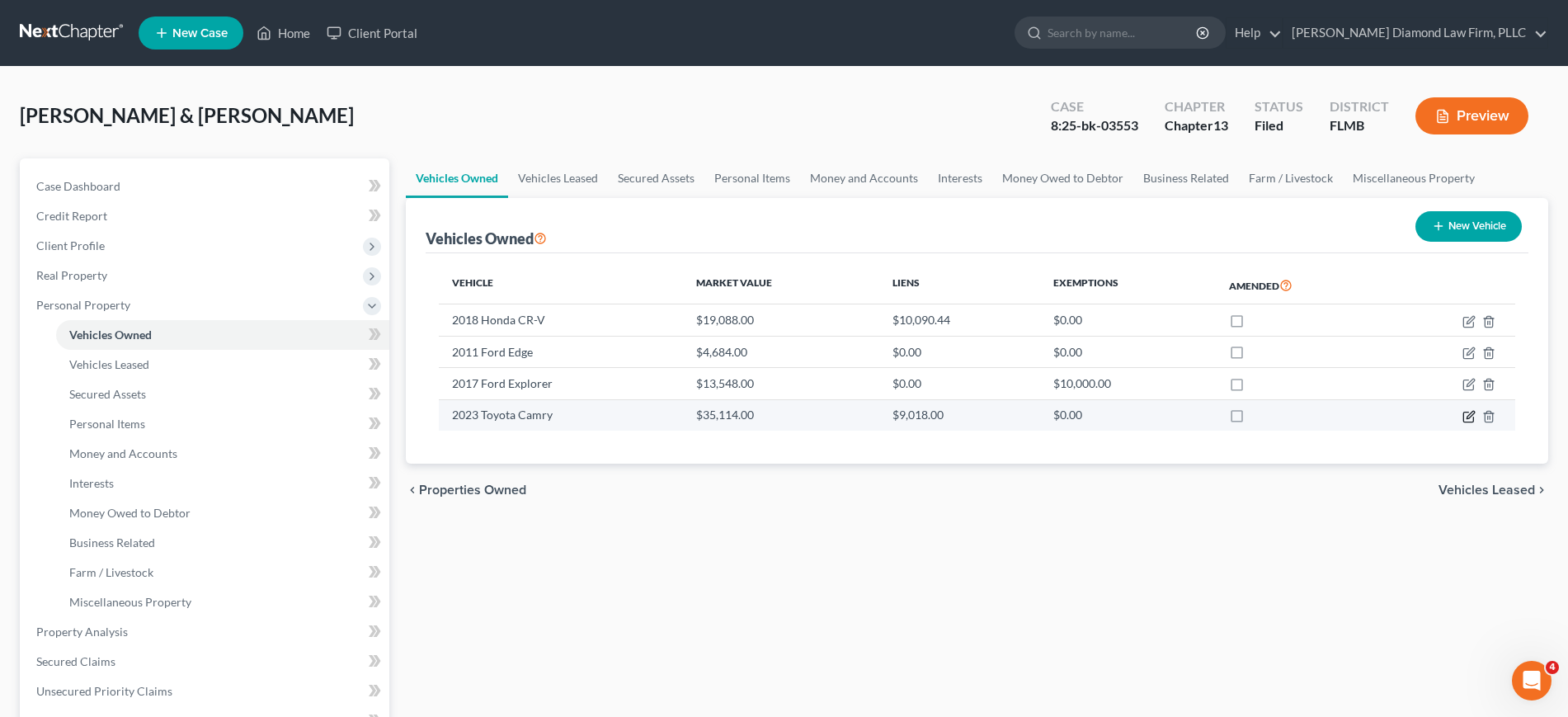
click at [1465, 418] on icon "button" at bounding box center [1469, 417] width 14 height 14
select select "0"
select select "3"
select select "1"
select select "3"
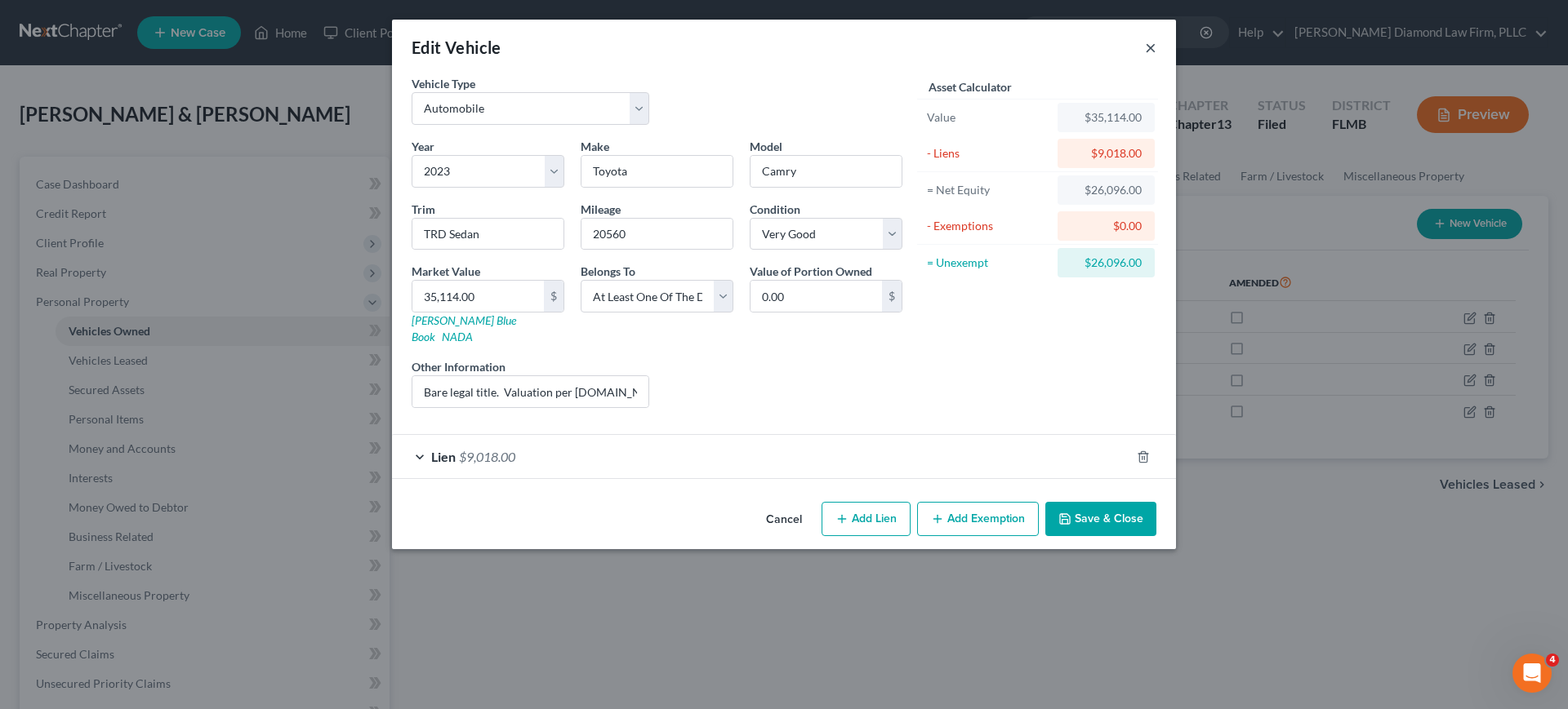
click at [1156, 52] on button "×" at bounding box center [1150, 47] width 12 height 20
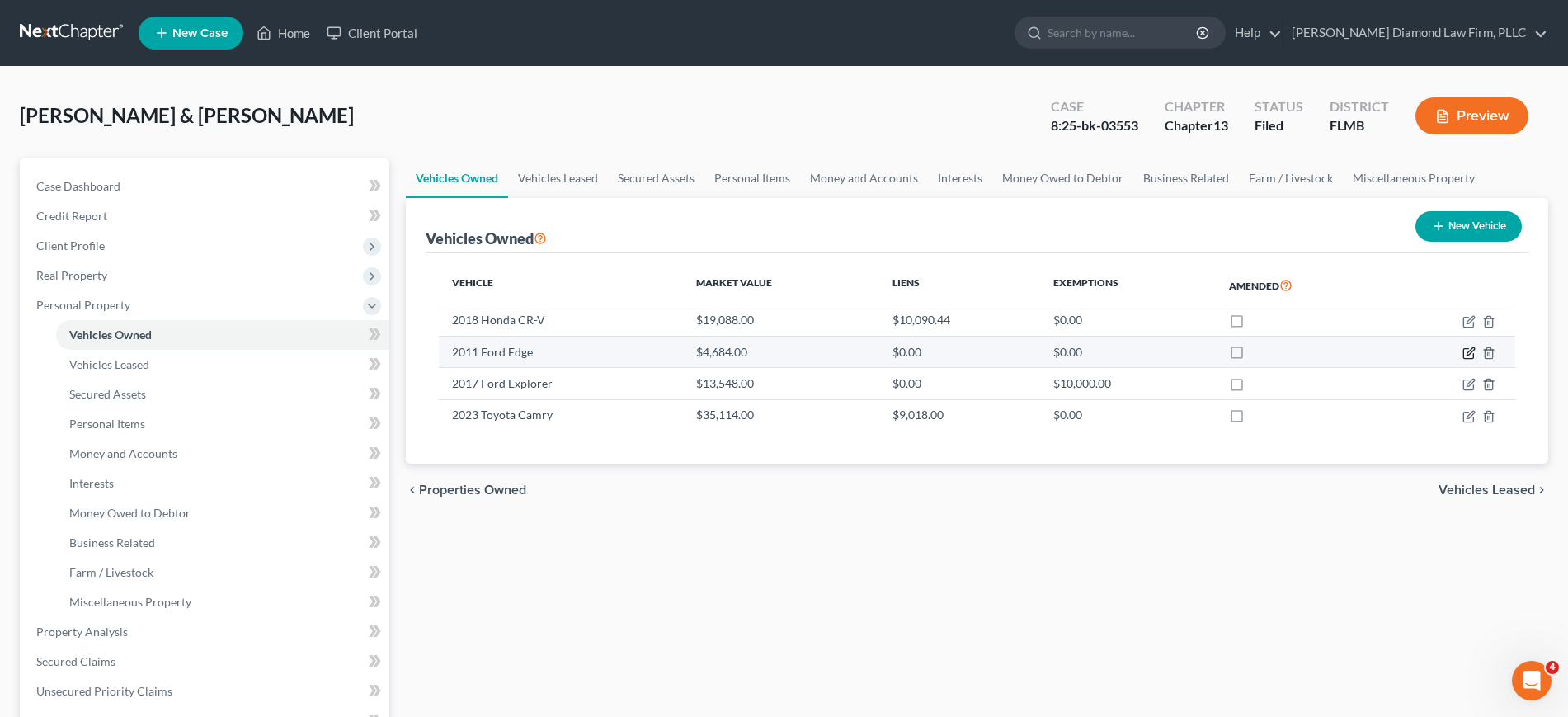
click at [1467, 350] on icon "button" at bounding box center [1469, 353] width 14 height 14
select select "0"
select select "15"
select select "3"
select select "2"
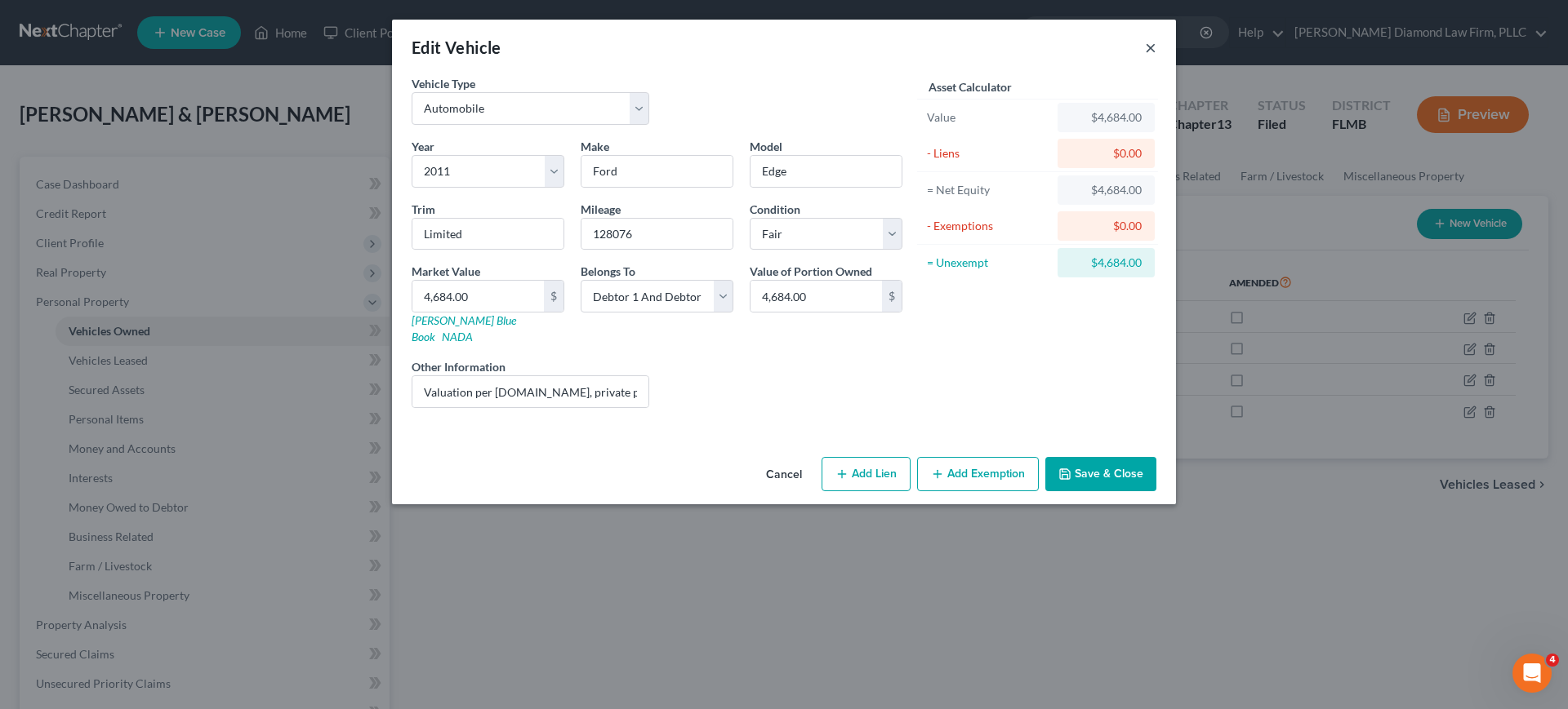
click at [1150, 52] on button "×" at bounding box center [1150, 47] width 12 height 20
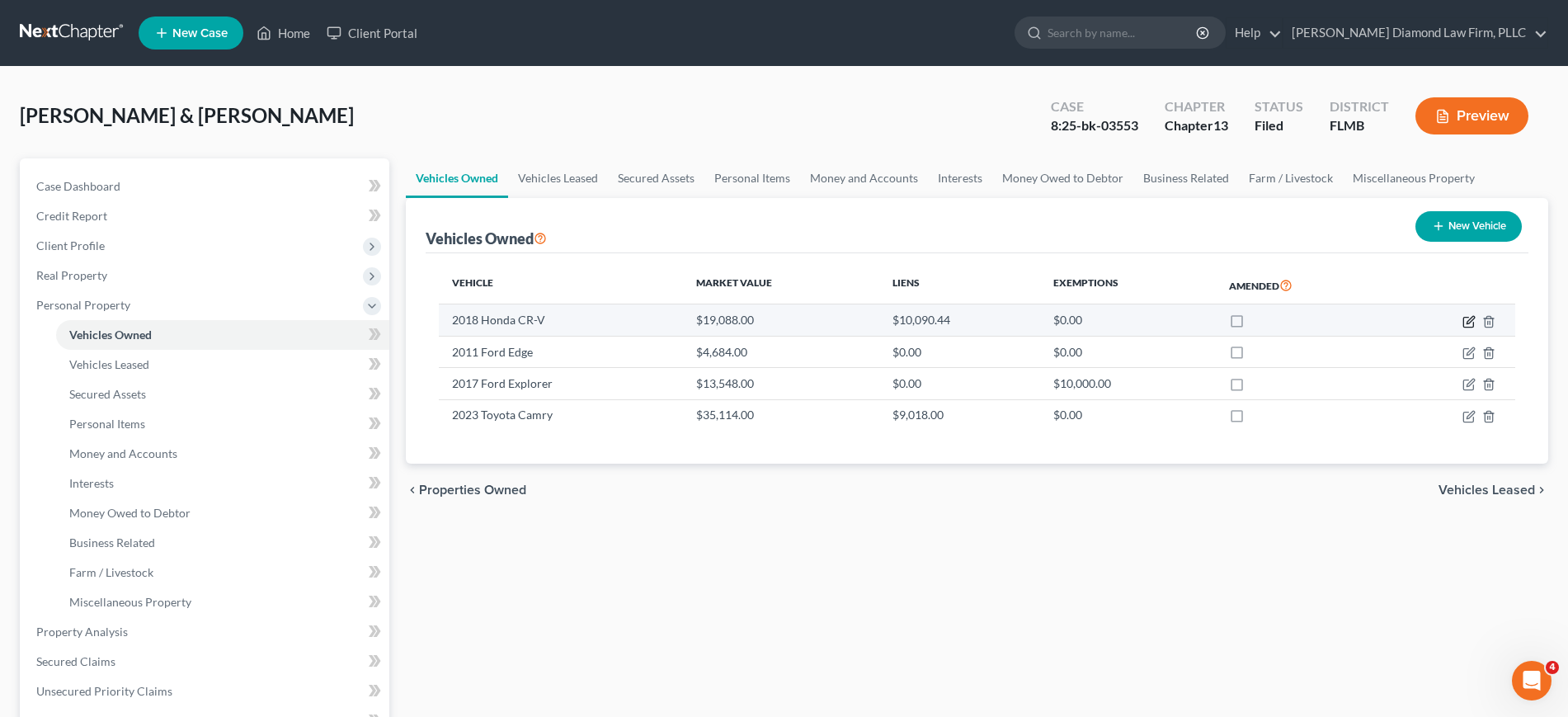
click at [1471, 319] on icon "button" at bounding box center [1469, 322] width 14 height 14
select select "0"
select select "8"
select select "2"
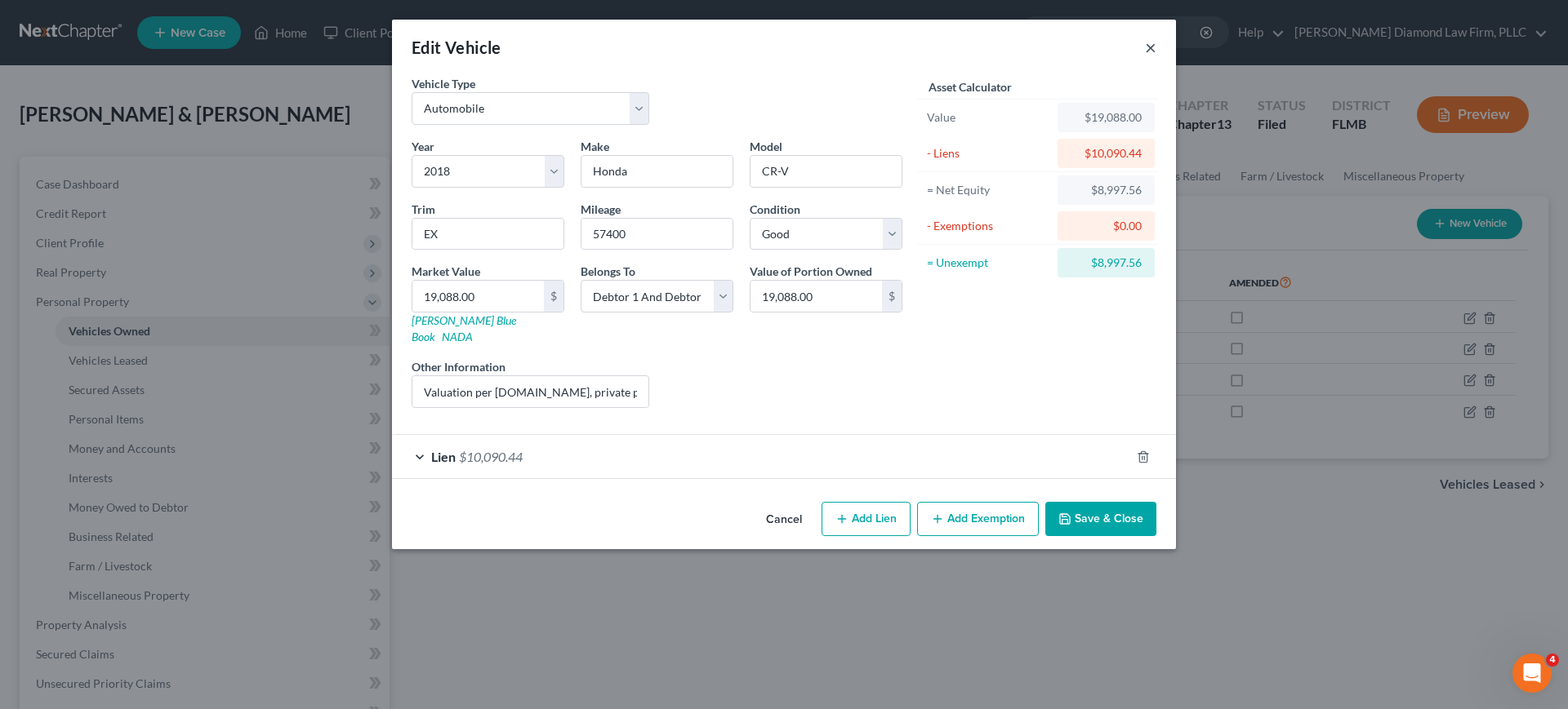
click at [1148, 47] on button "×" at bounding box center [1150, 47] width 12 height 20
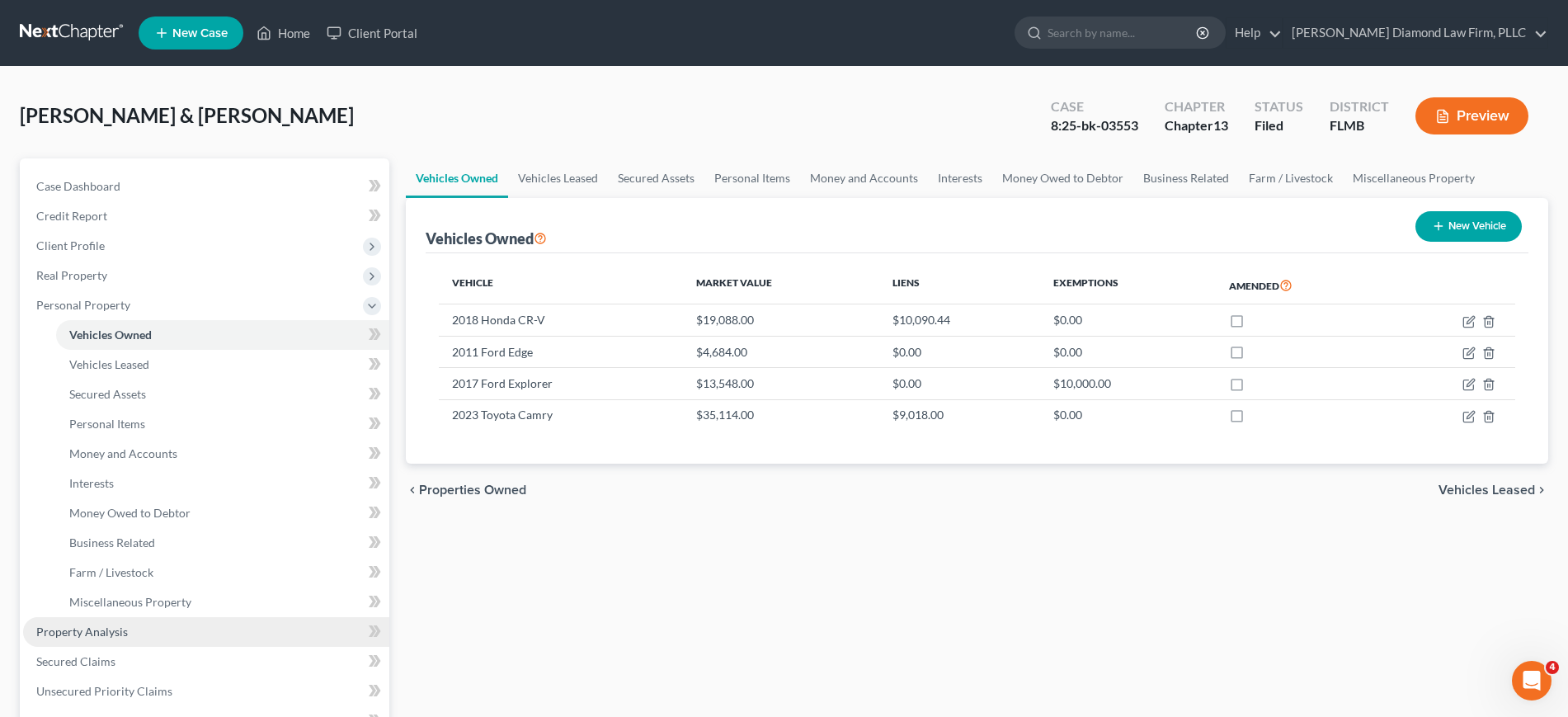
click at [143, 627] on link "Property Analysis" at bounding box center [206, 632] width 366 height 30
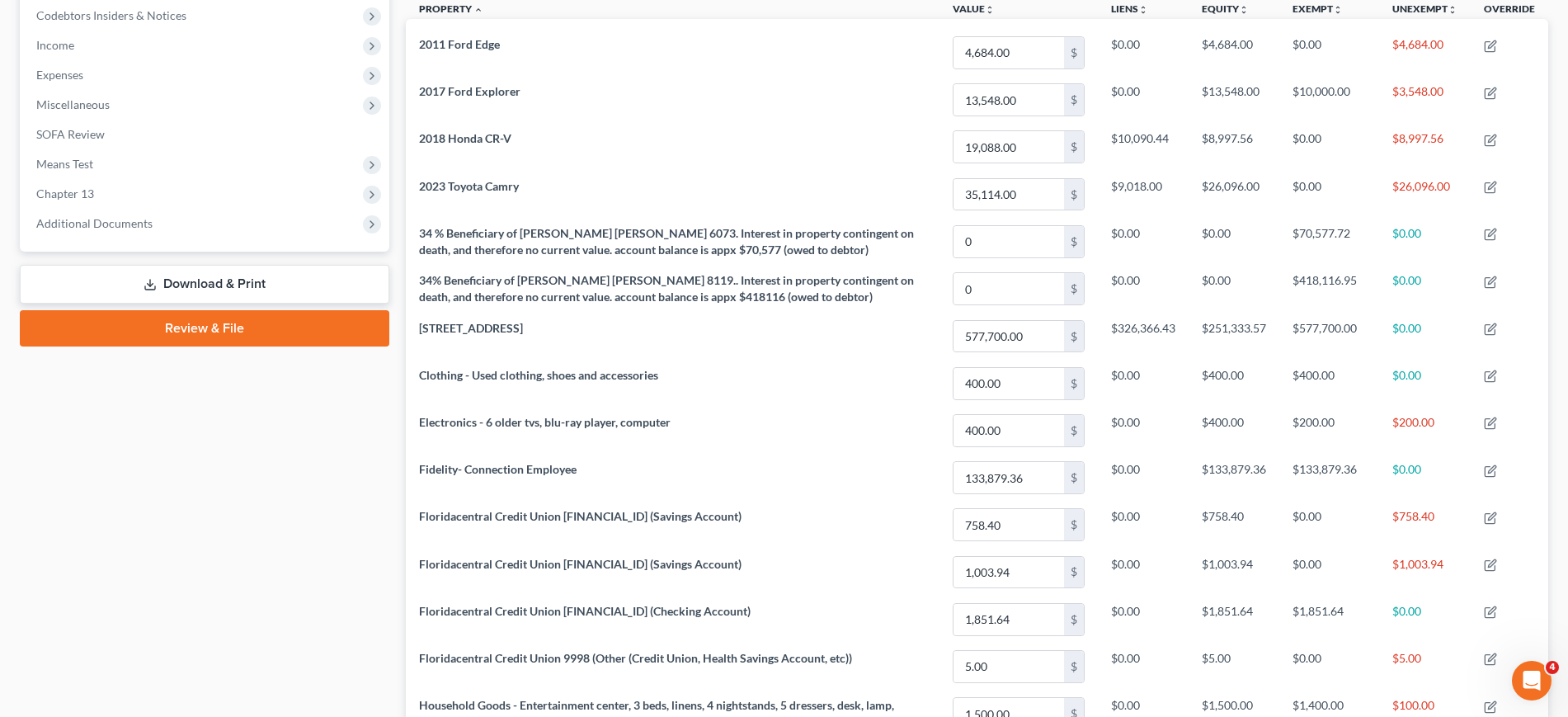
scroll to position [476, 0]
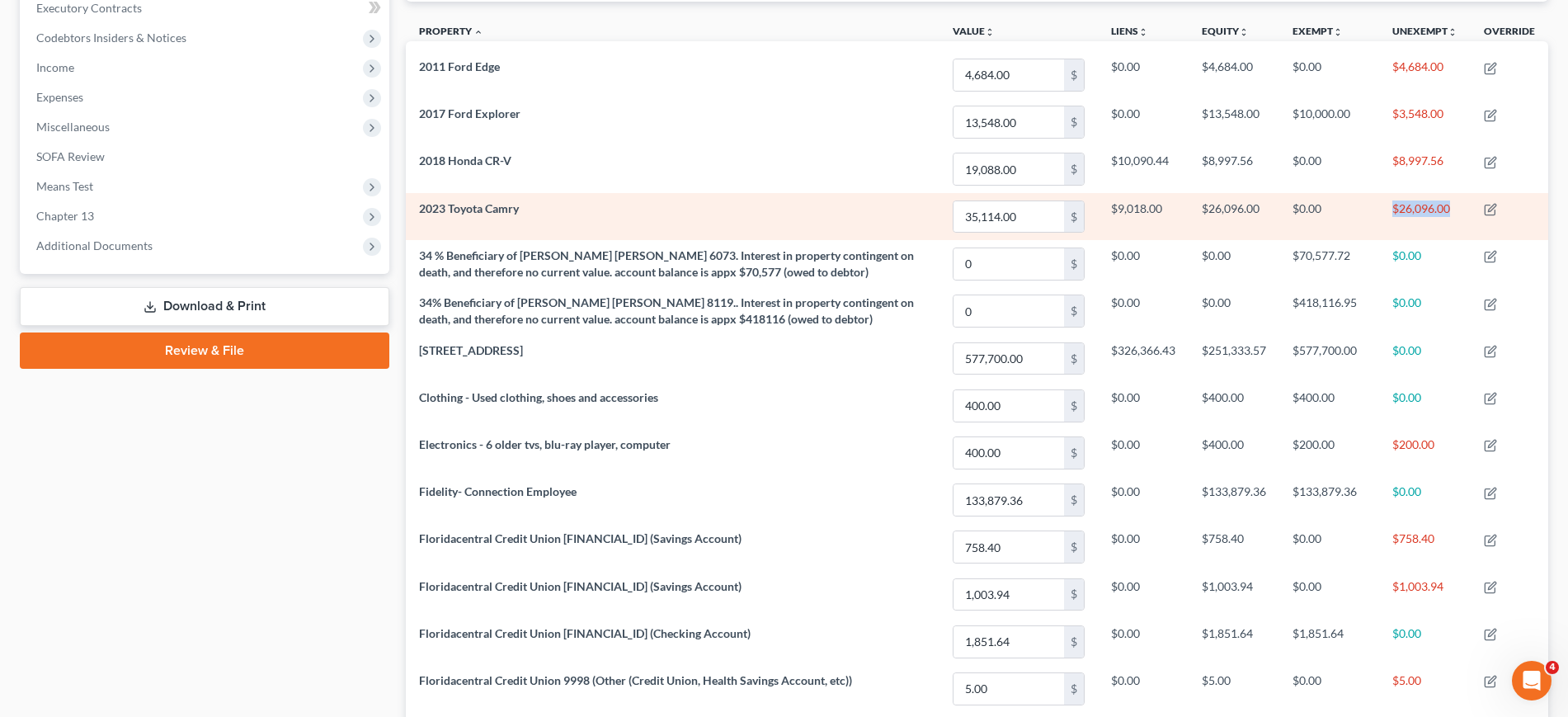
drag, startPoint x: 1453, startPoint y: 203, endPoint x: 1387, endPoint y: 213, distance: 66.8
click at [1387, 213] on td "$26,096.00" at bounding box center [1424, 217] width 91 height 47
